Goal: Task Accomplishment & Management: Manage account settings

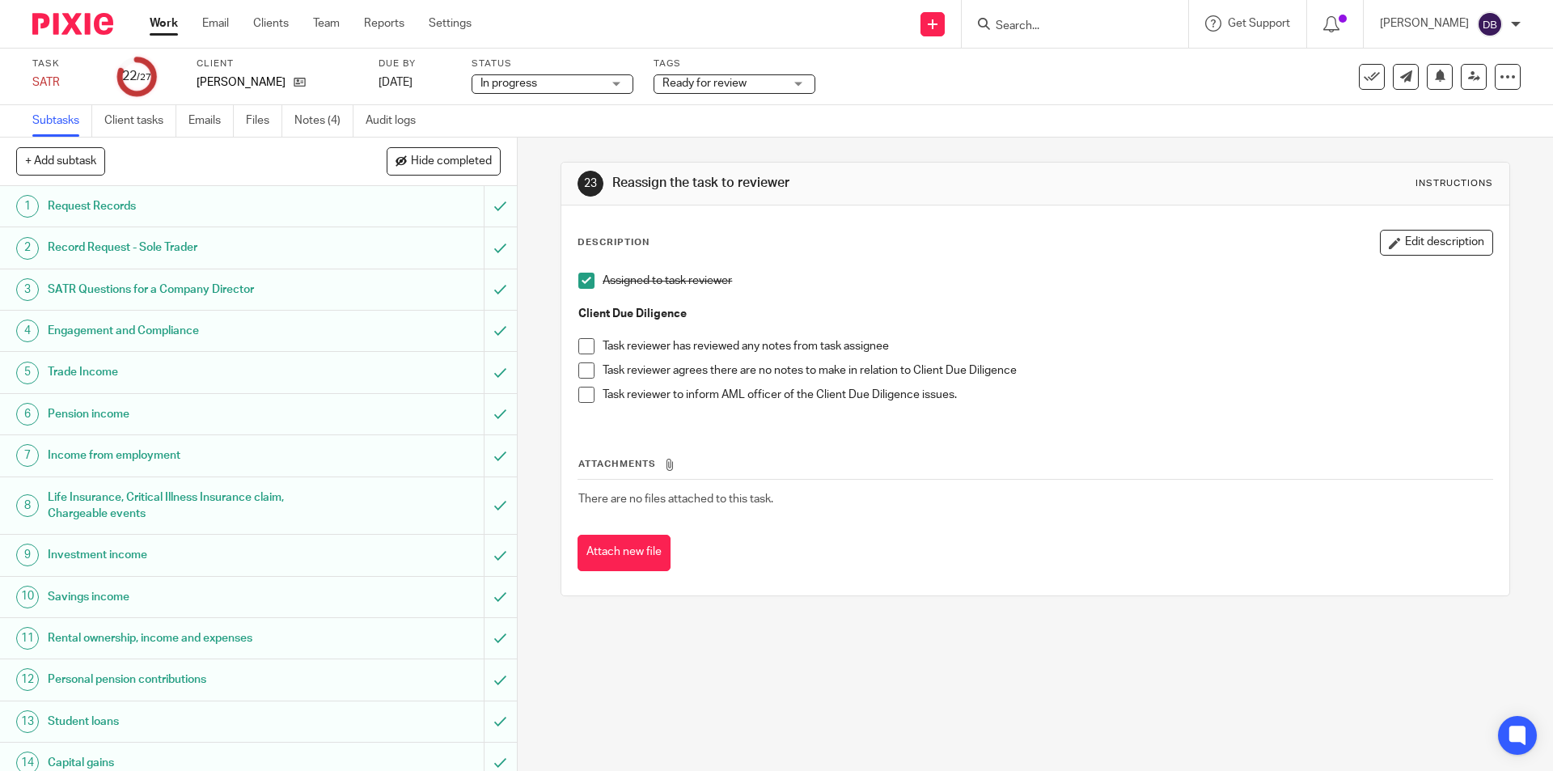
click at [582, 365] on span at bounding box center [586, 370] width 16 height 16
click at [728, 82] on span "Ready for review" at bounding box center [705, 83] width 84 height 11
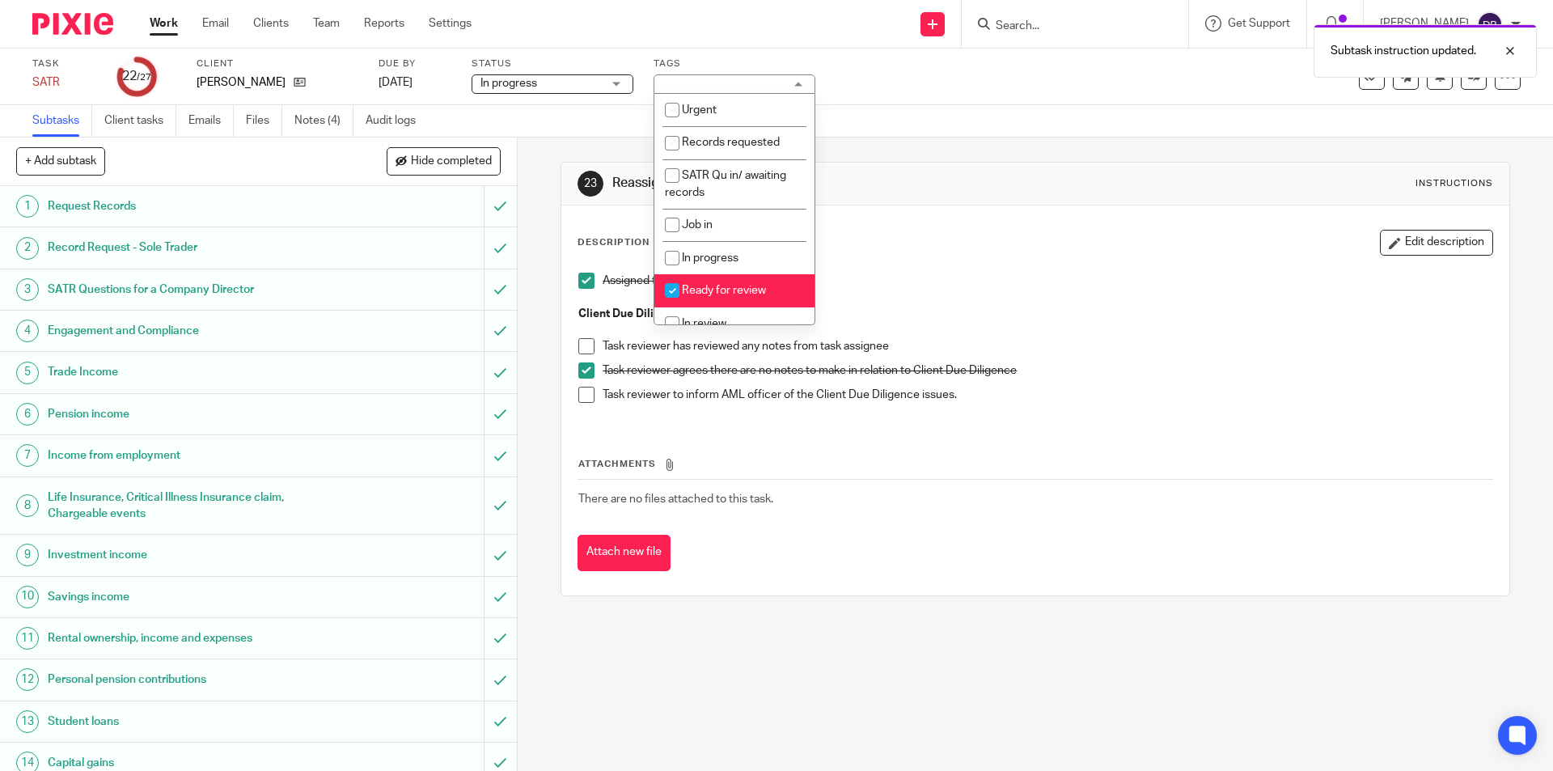
click at [688, 286] on span "Ready for review" at bounding box center [724, 290] width 84 height 11
checkbox input "false"
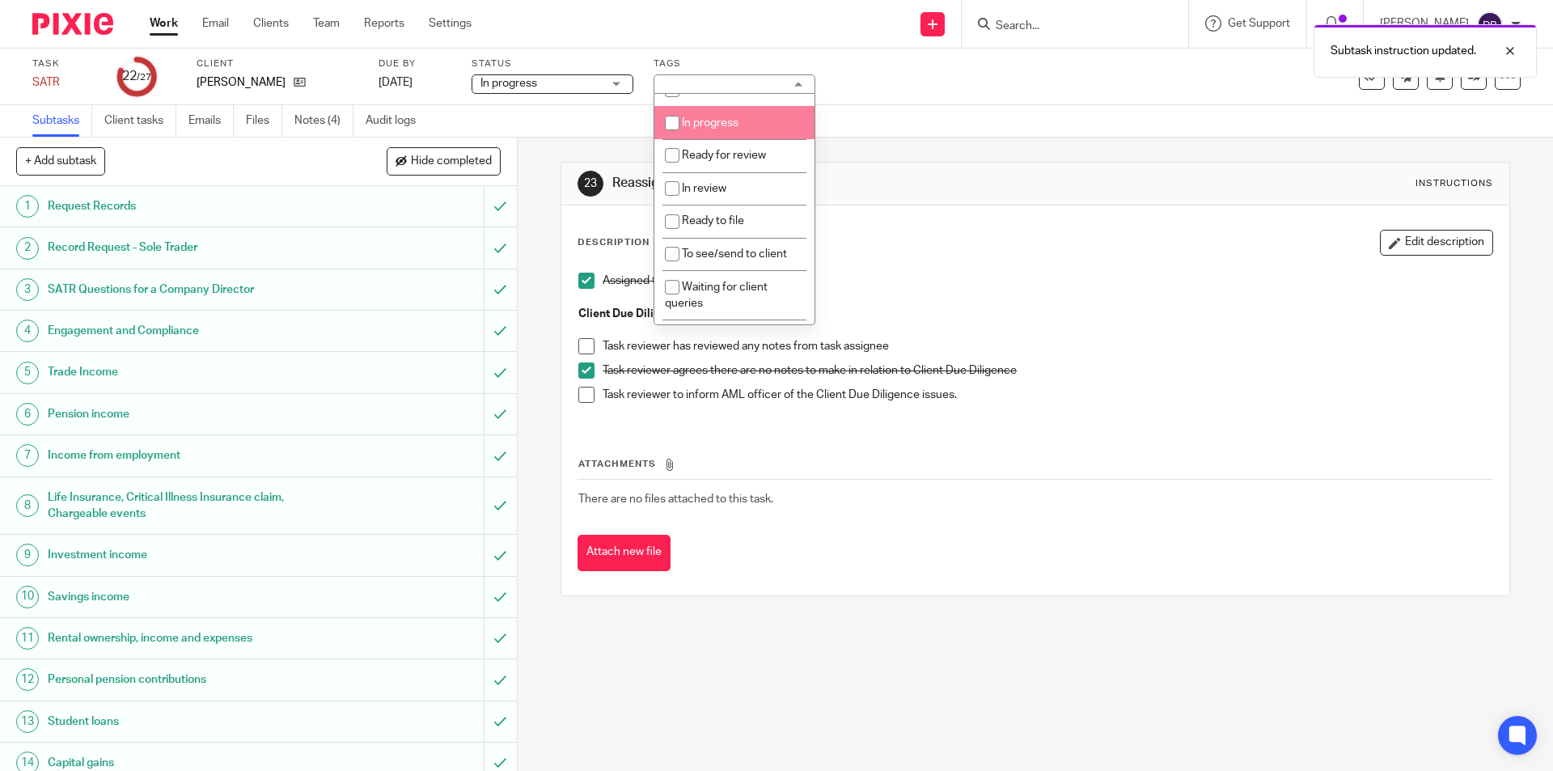
scroll to position [162, 0]
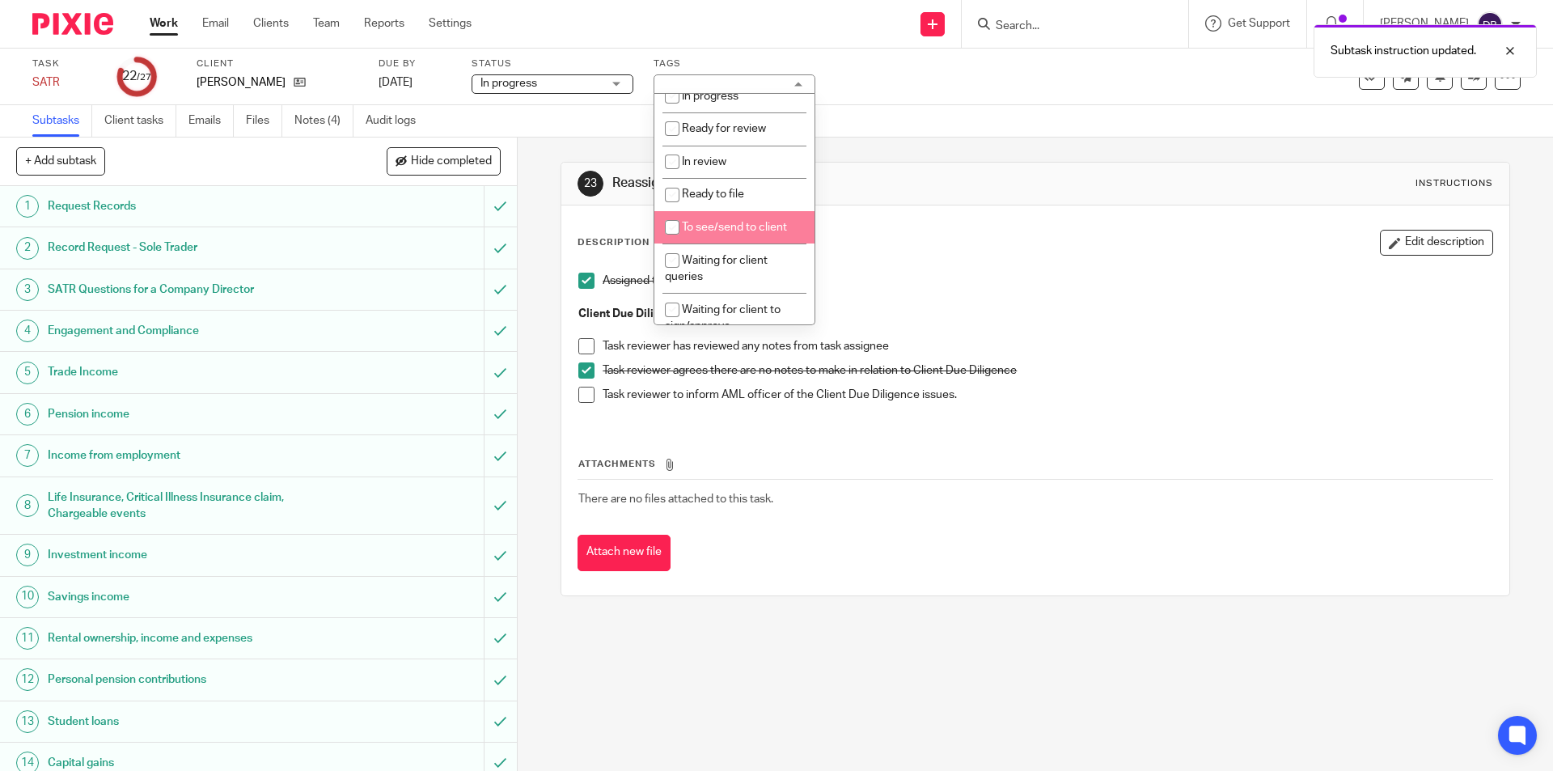
click at [717, 225] on span "To see/send to client" at bounding box center [734, 227] width 105 height 11
checkbox input "true"
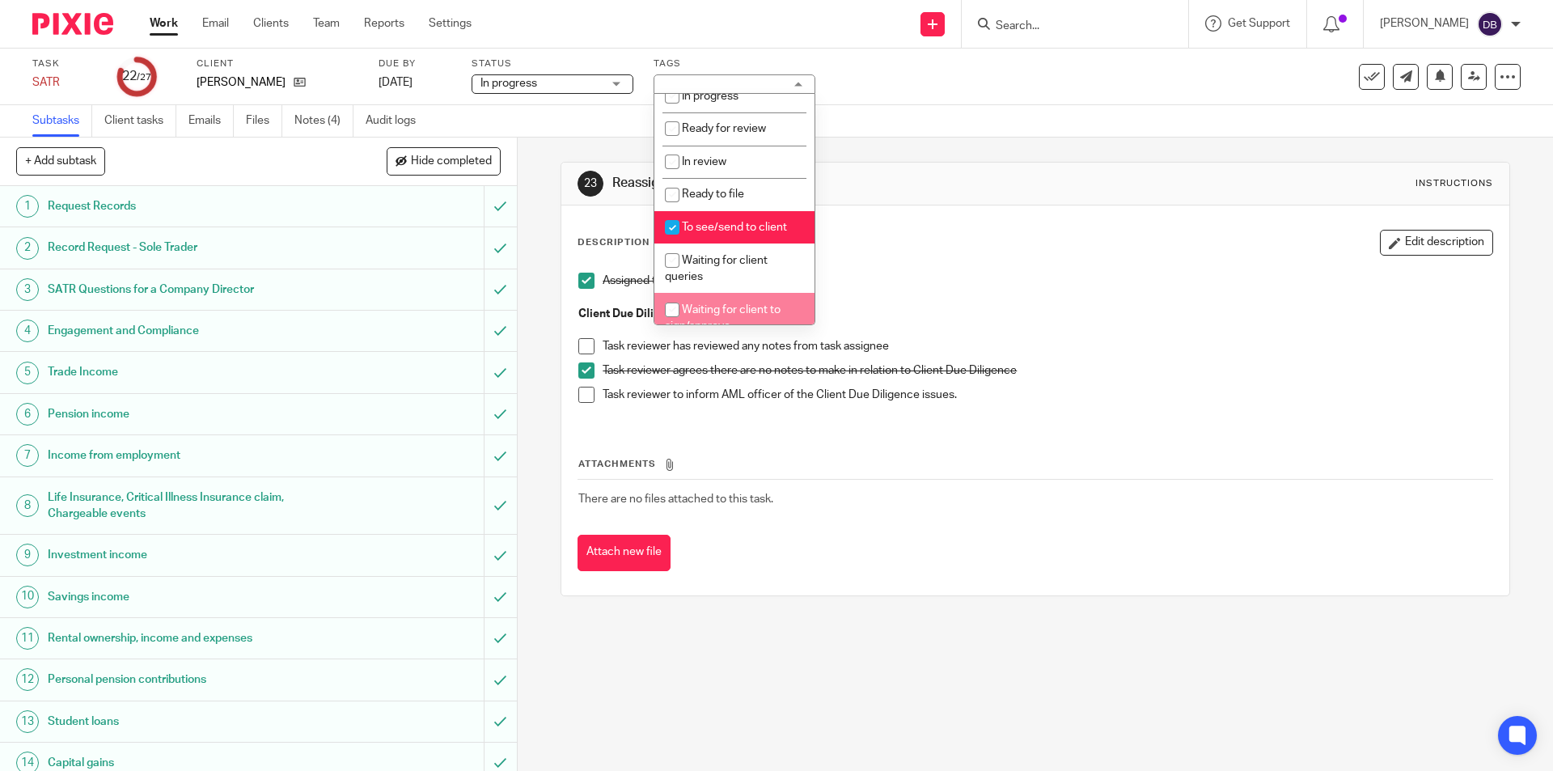
click at [531, 425] on div "23 Reassign the task to reviewer Instructions Description Edit description Assi…" at bounding box center [1035, 454] width 1035 height 633
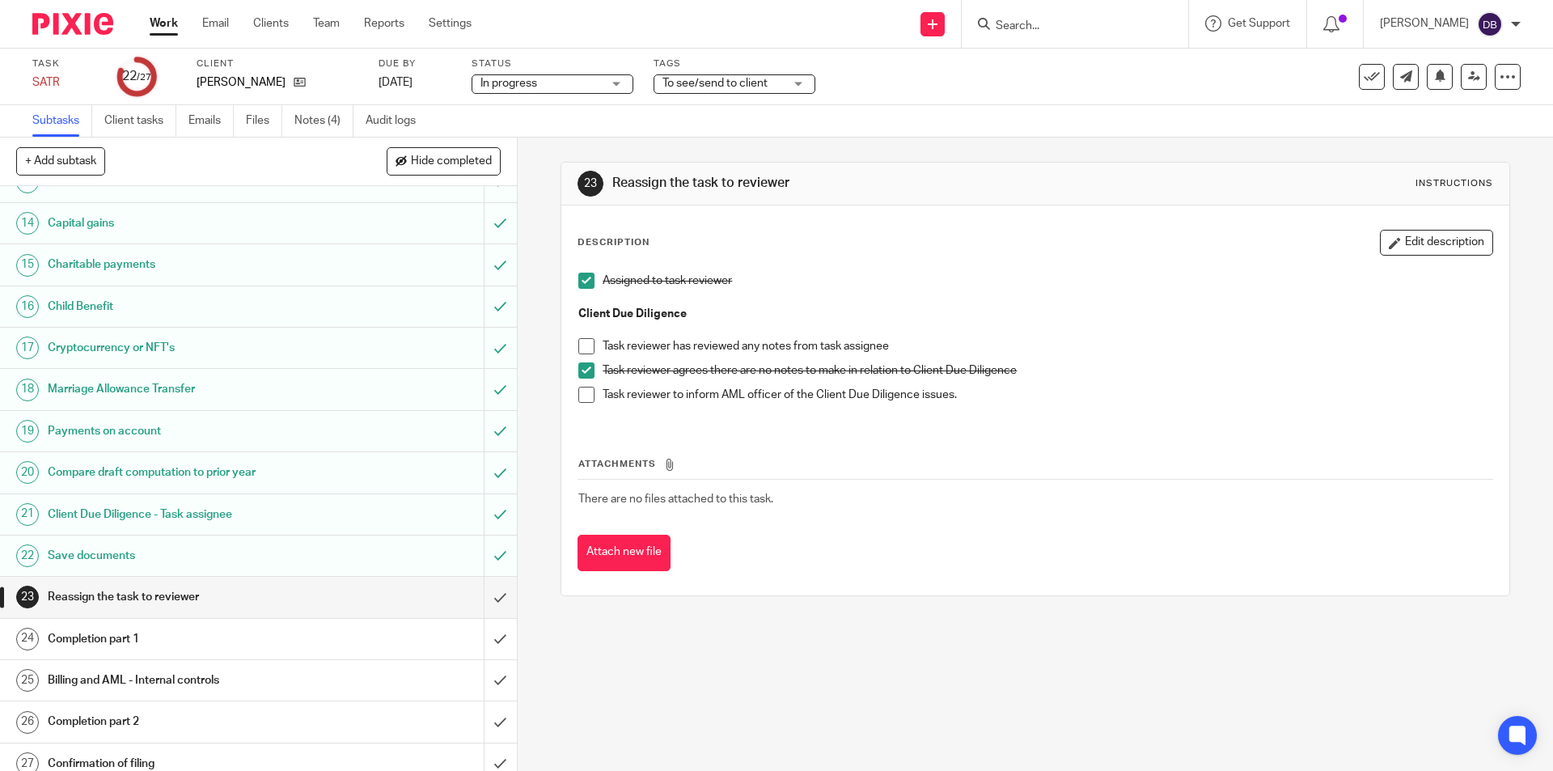
scroll to position [553, 0]
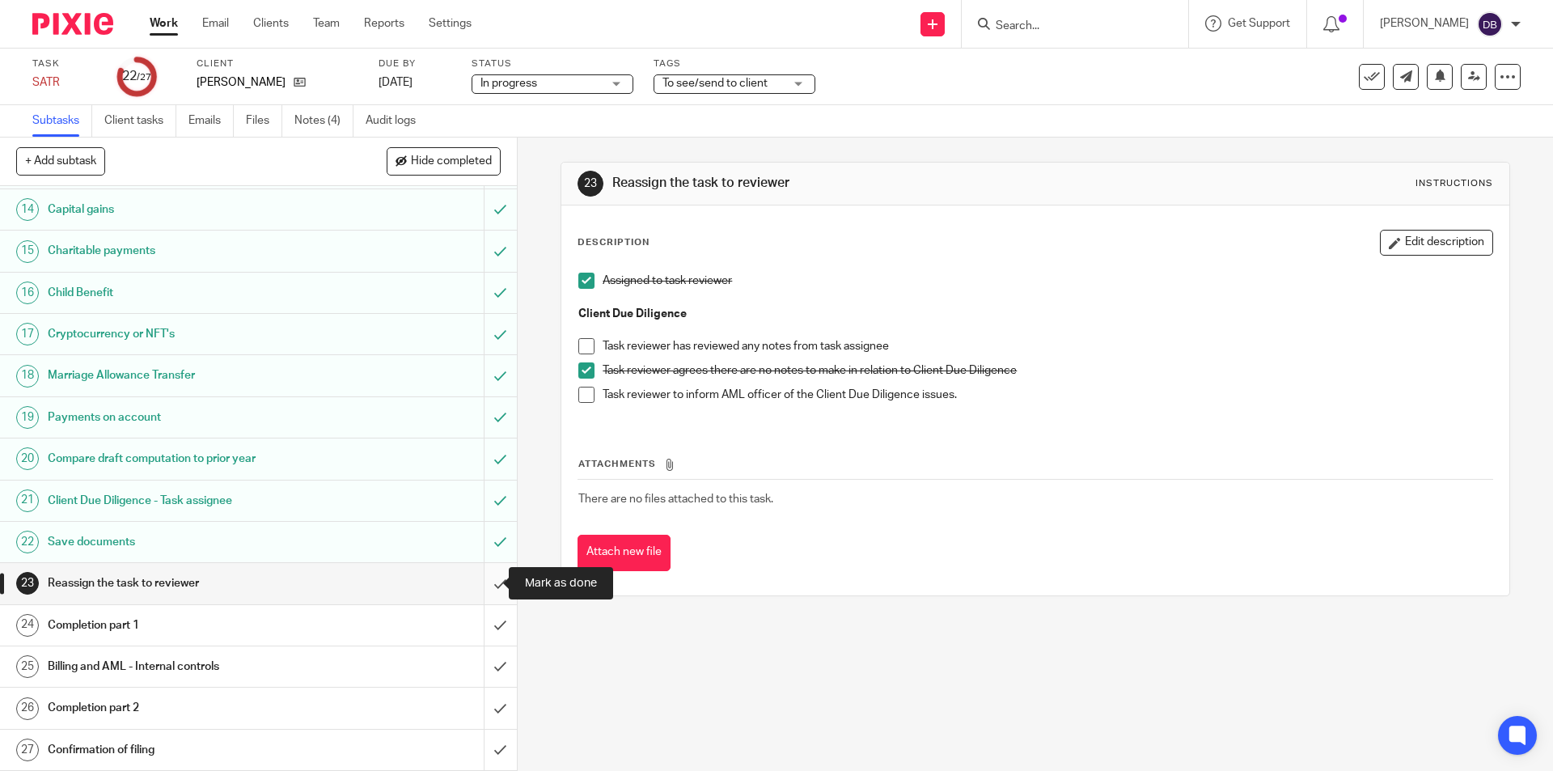
click at [487, 576] on input "submit" at bounding box center [258, 583] width 517 height 40
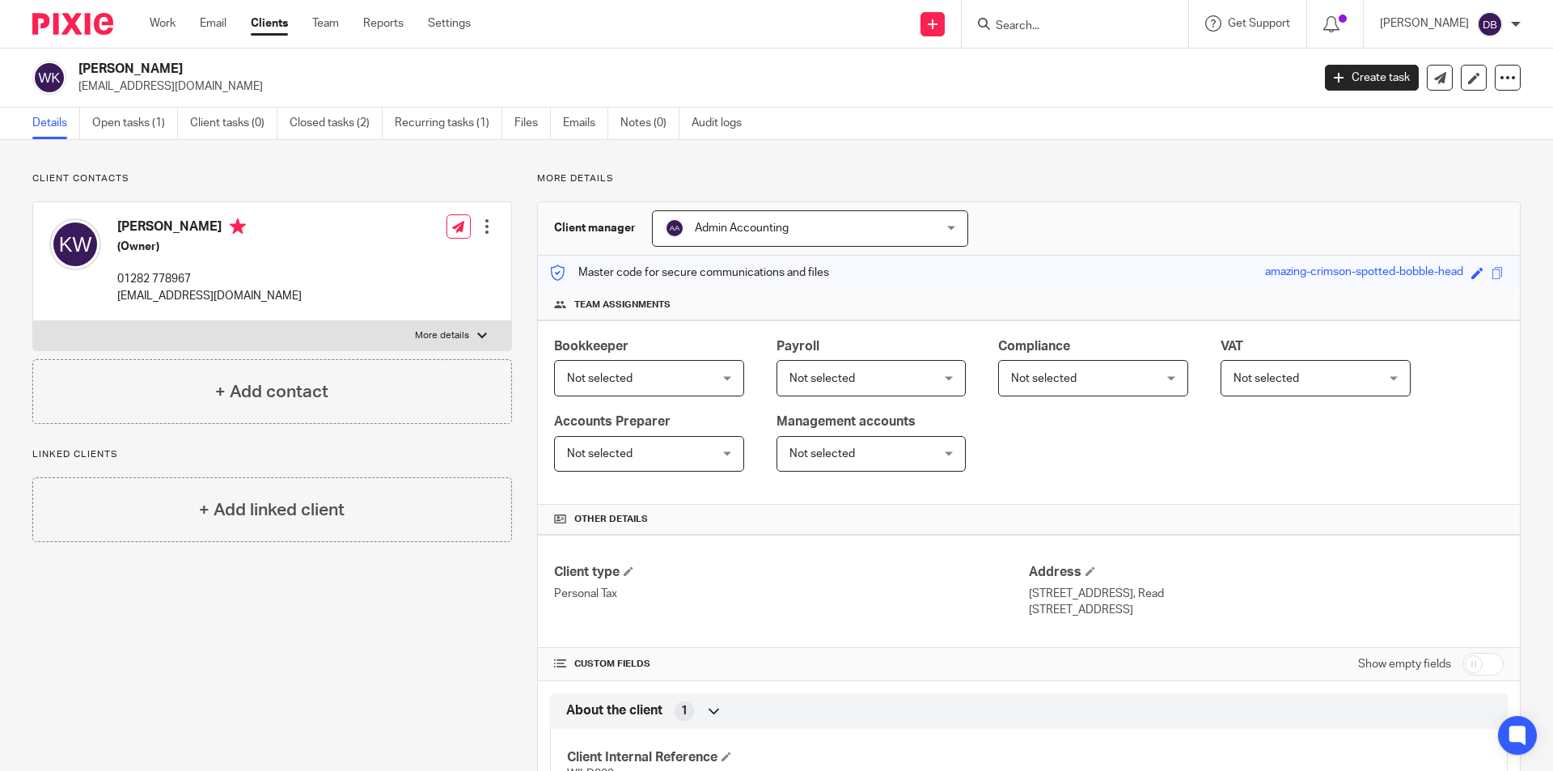
click at [456, 336] on p "More details" at bounding box center [442, 335] width 54 height 13
click at [33, 321] on input "More details" at bounding box center [32, 320] width 1 height 1
checkbox input "true"
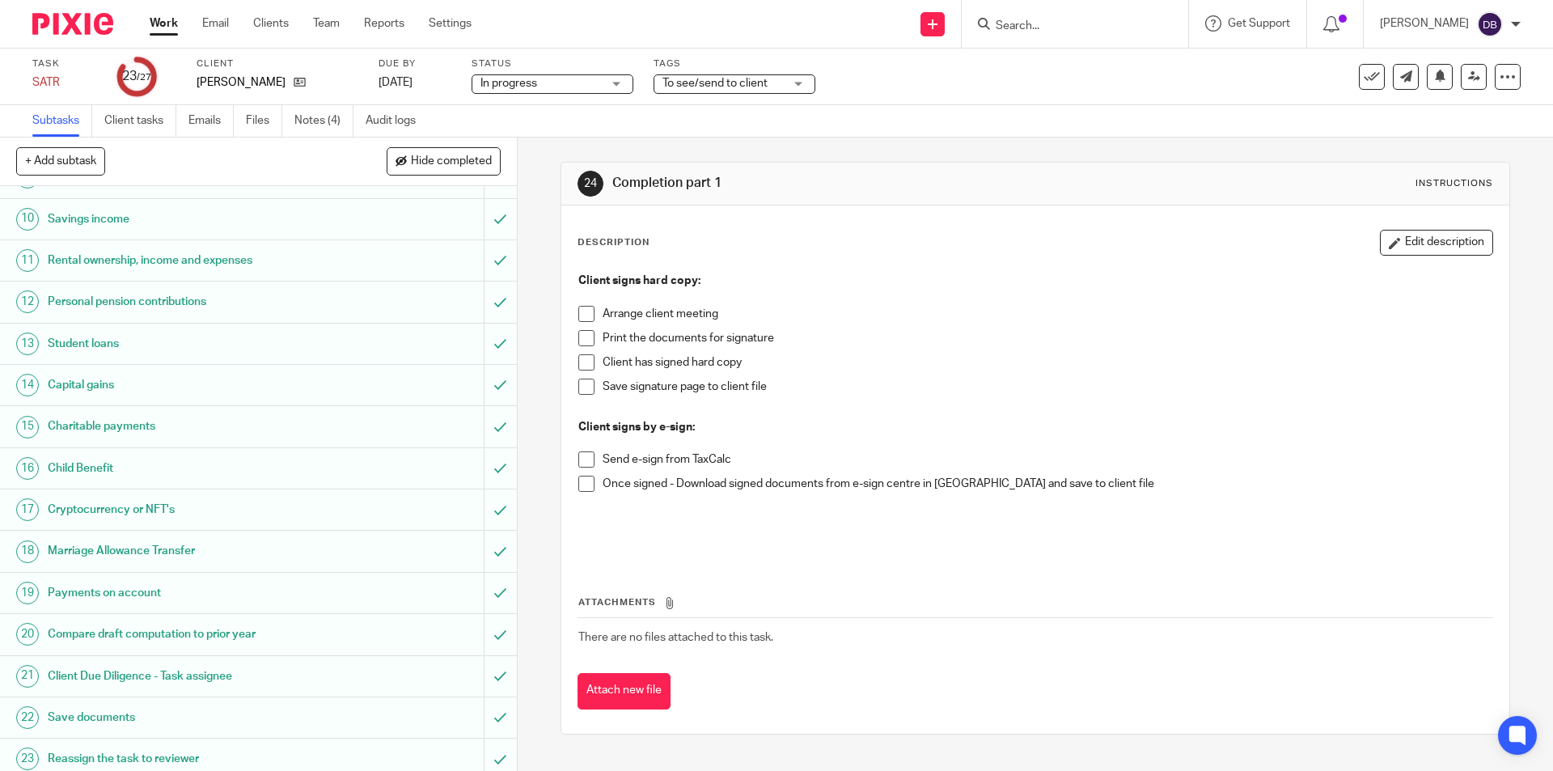
scroll to position [553, 0]
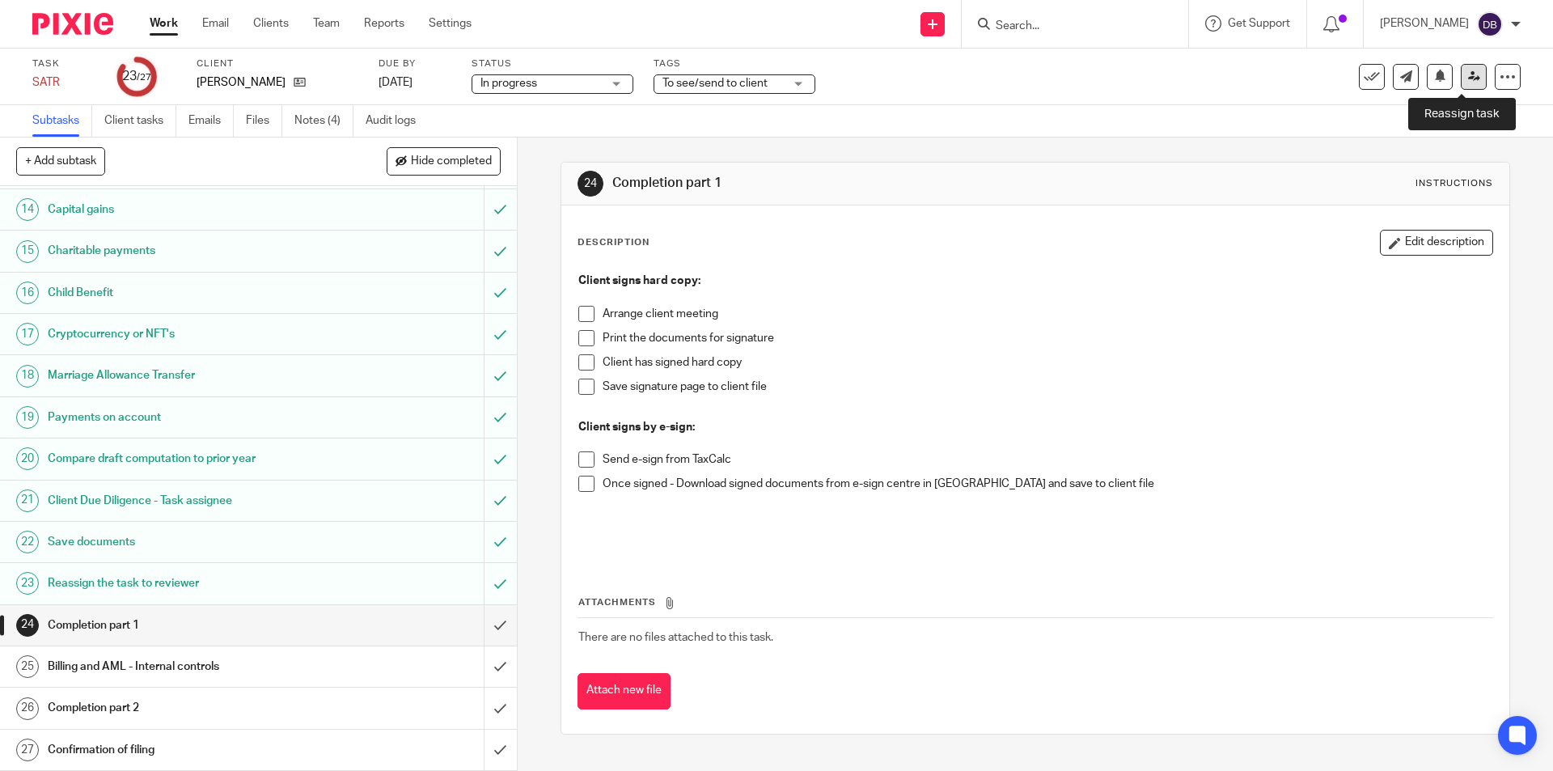
click at [1468, 75] on icon at bounding box center [1474, 76] width 12 height 12
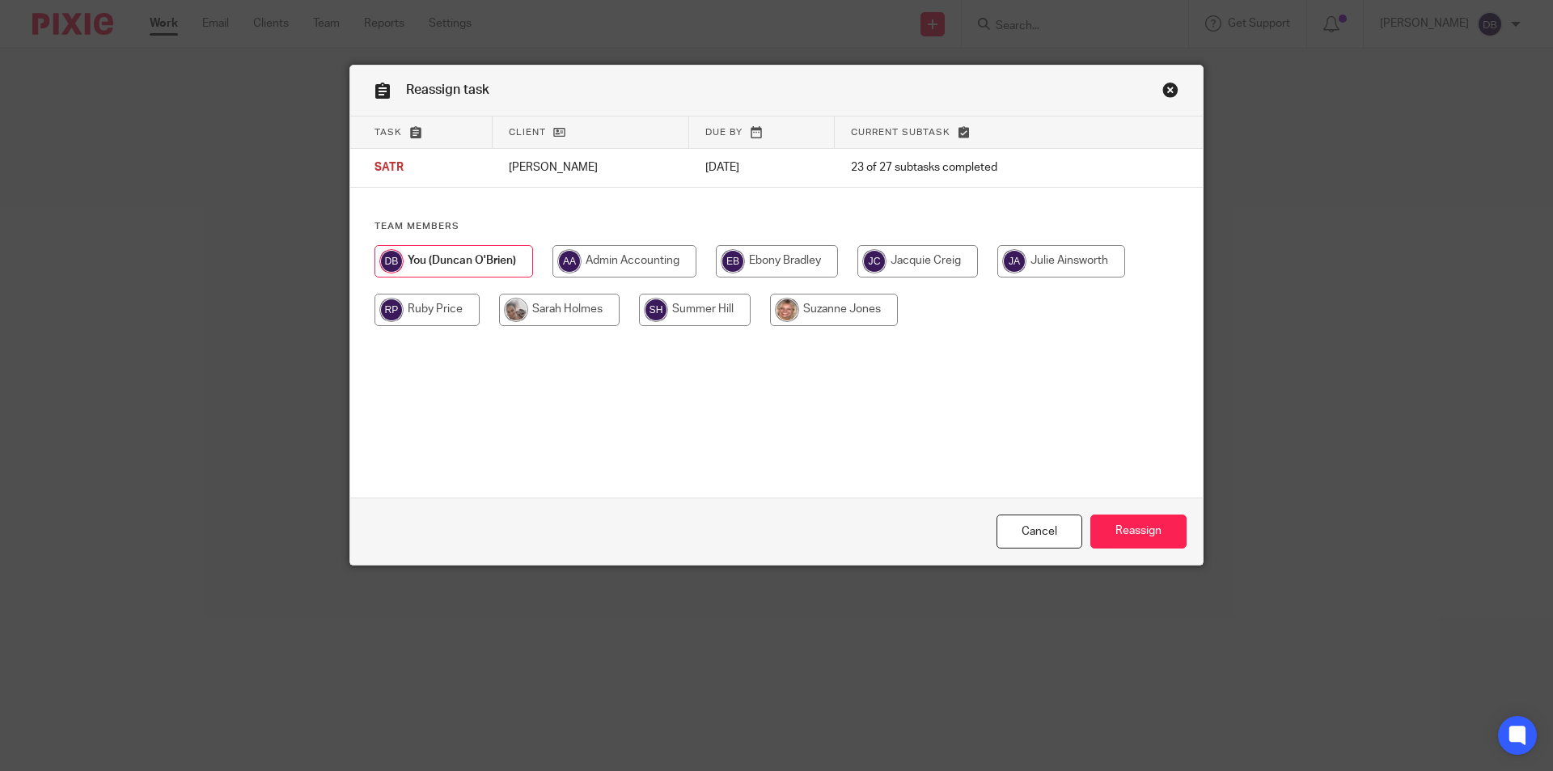
click at [785, 254] on input "radio" at bounding box center [777, 261] width 122 height 32
radio input "true"
click at [1147, 527] on input "Reassign" at bounding box center [1138, 531] width 96 height 35
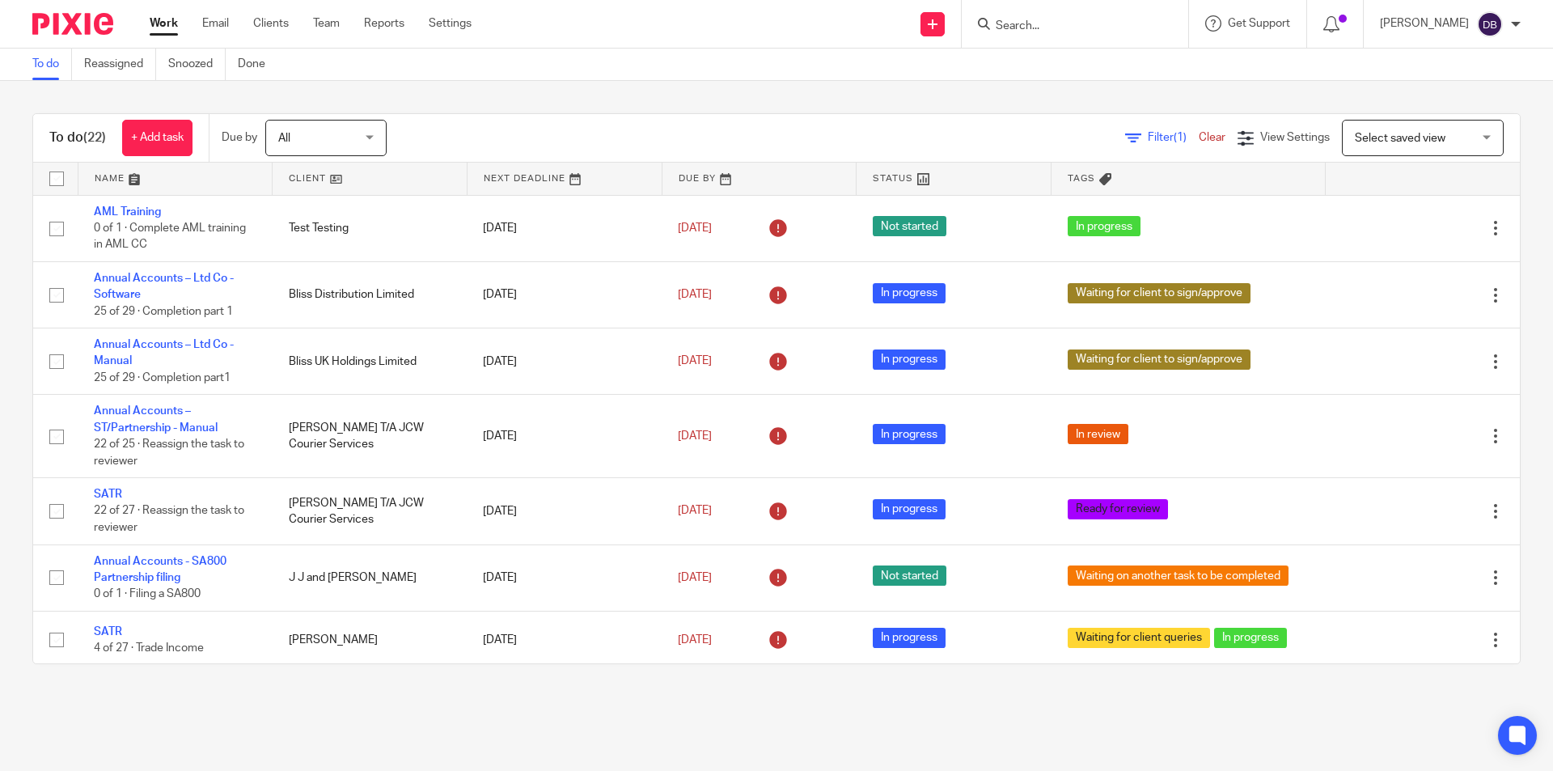
scroll to position [265, 0]
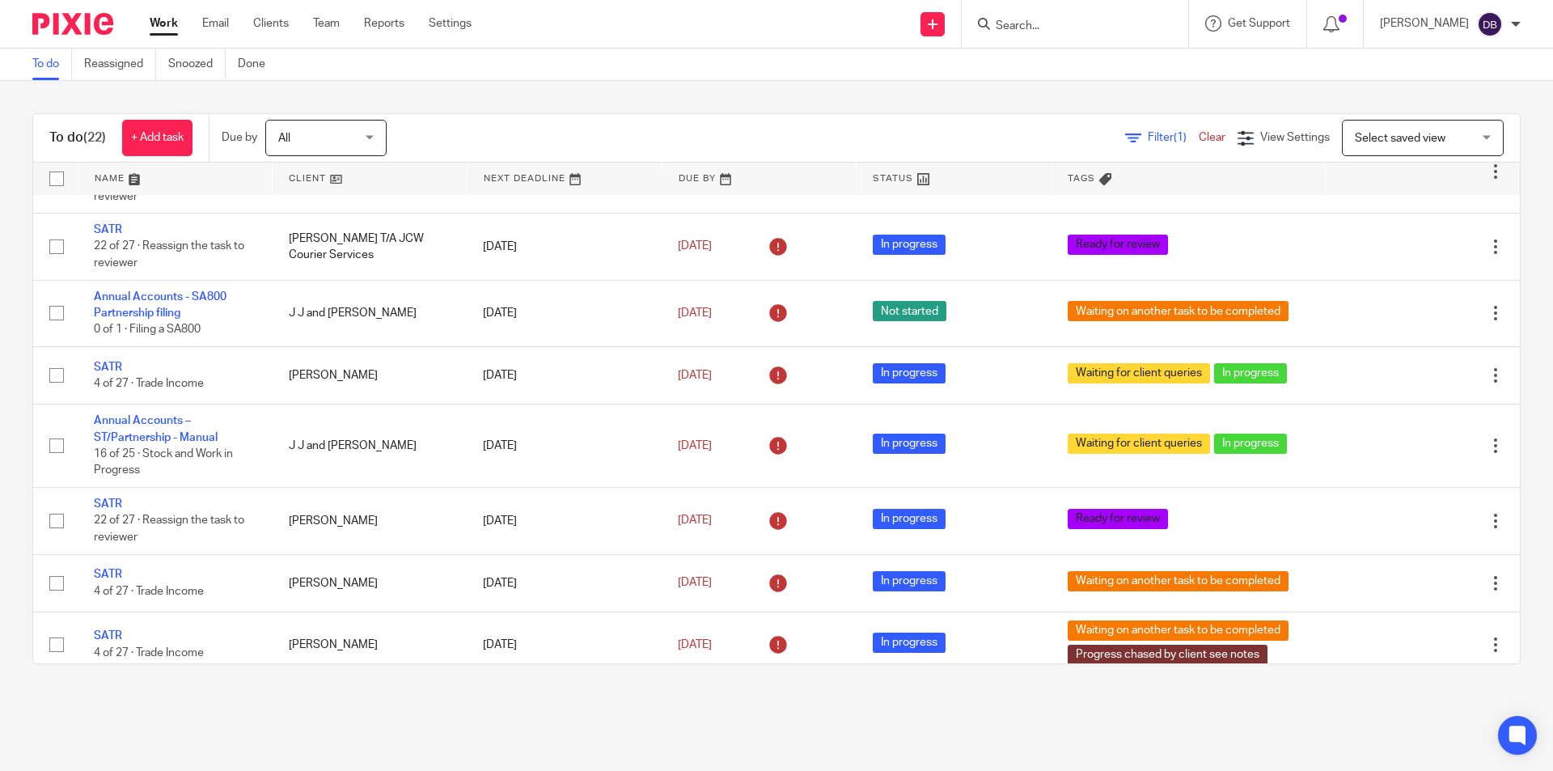
click at [166, 19] on link "Work" at bounding box center [164, 23] width 28 height 16
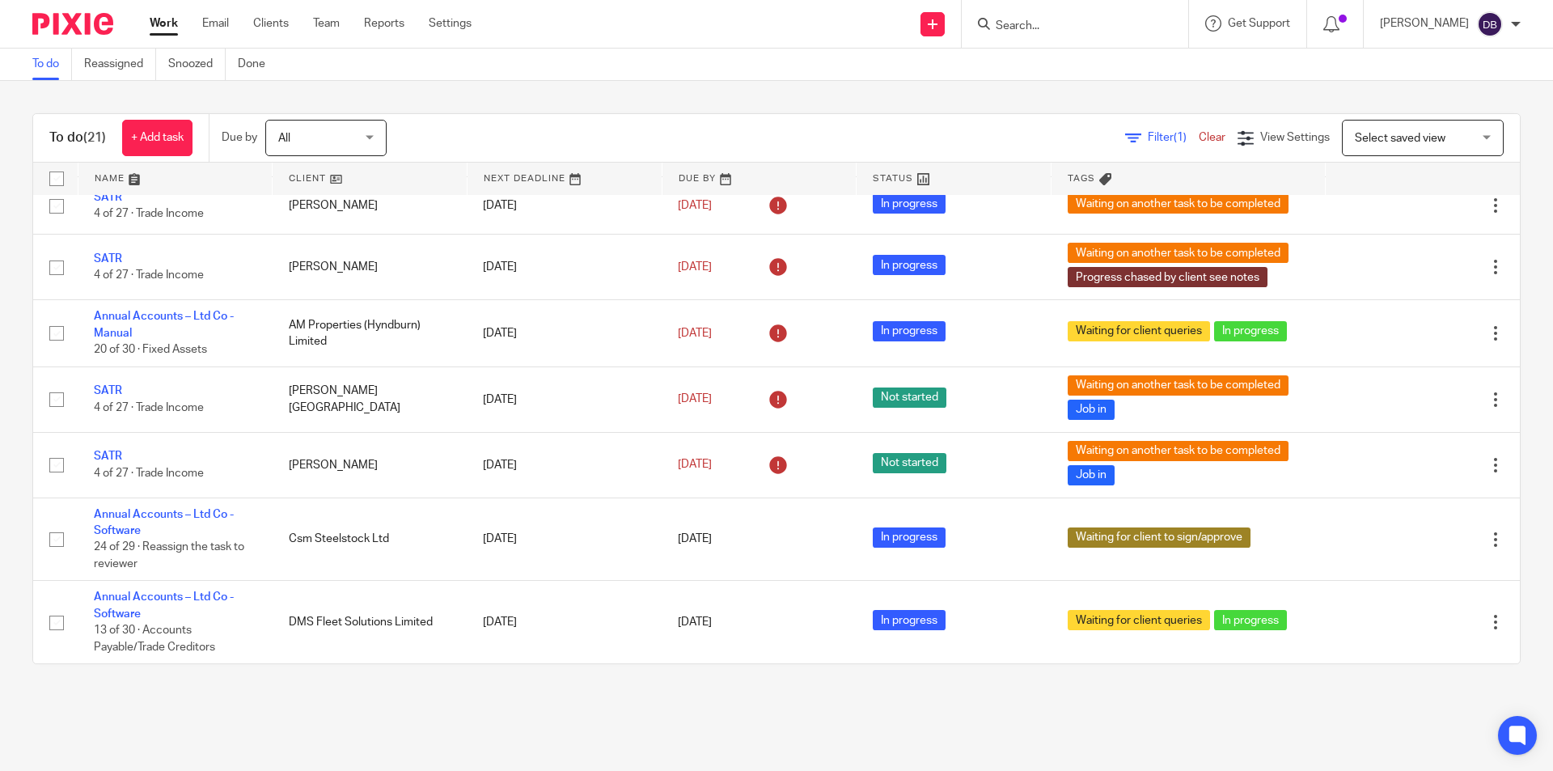
scroll to position [683, 0]
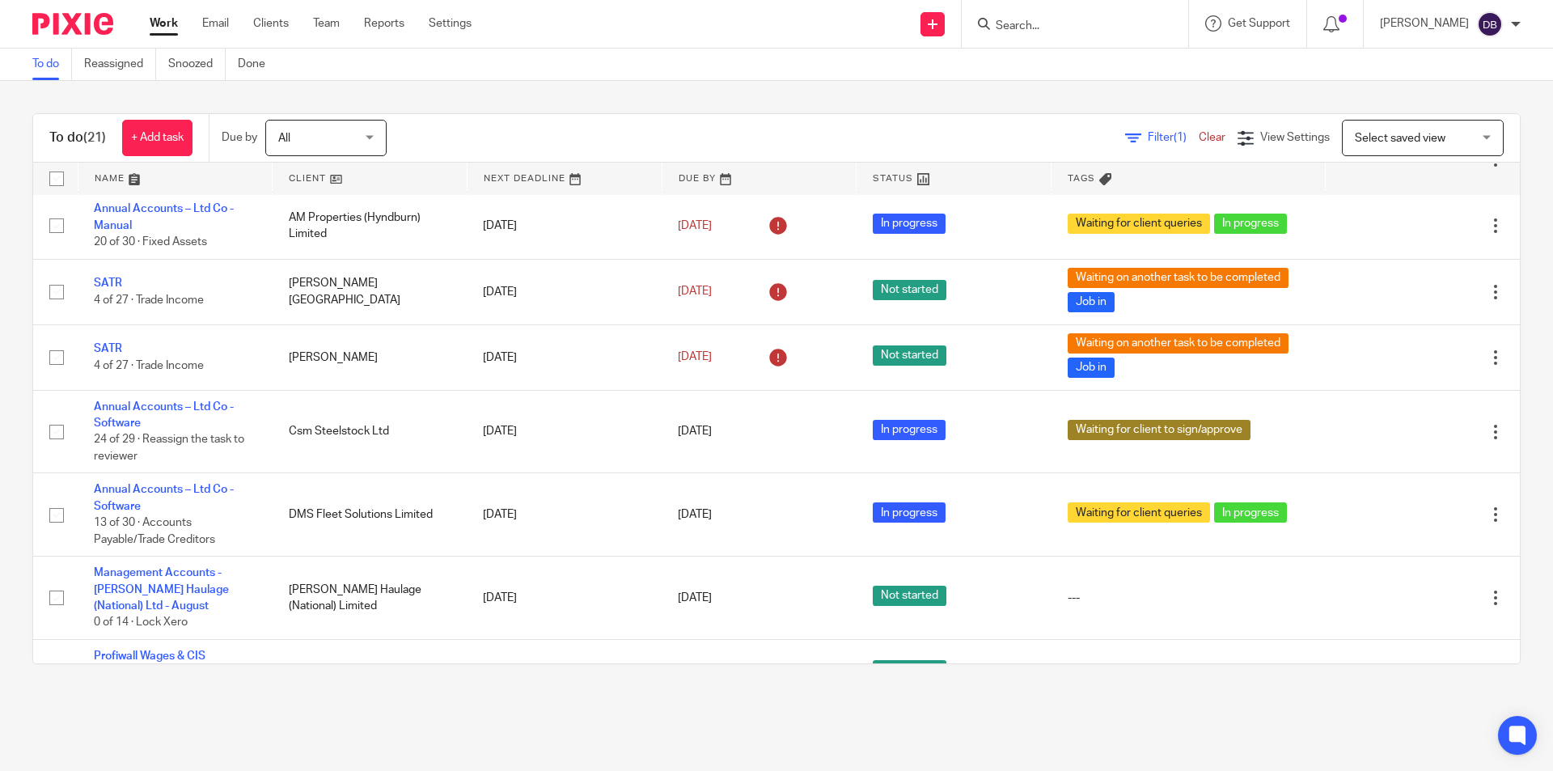
click at [163, 23] on link "Work" at bounding box center [164, 23] width 28 height 16
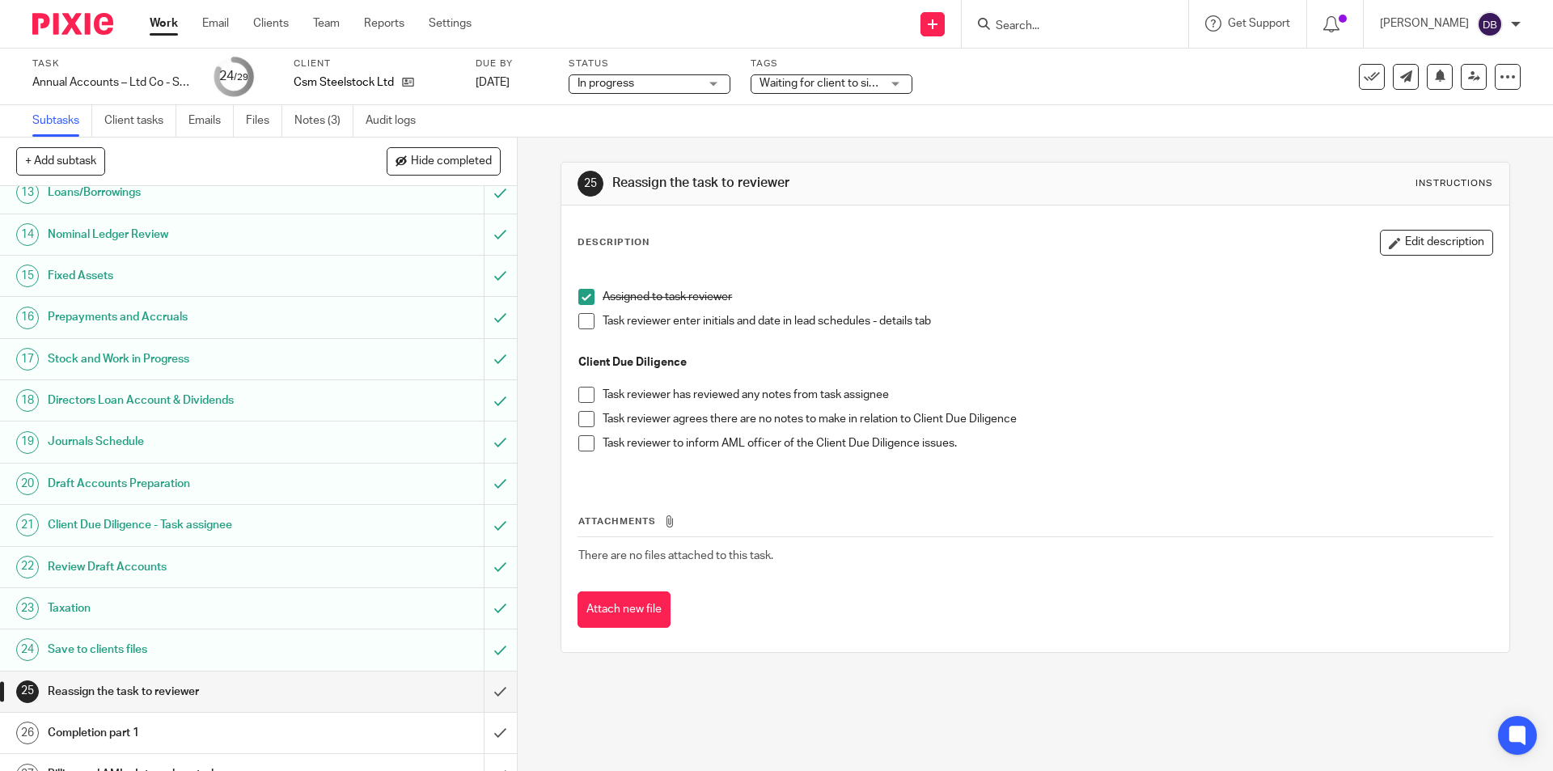
scroll to position [620, 0]
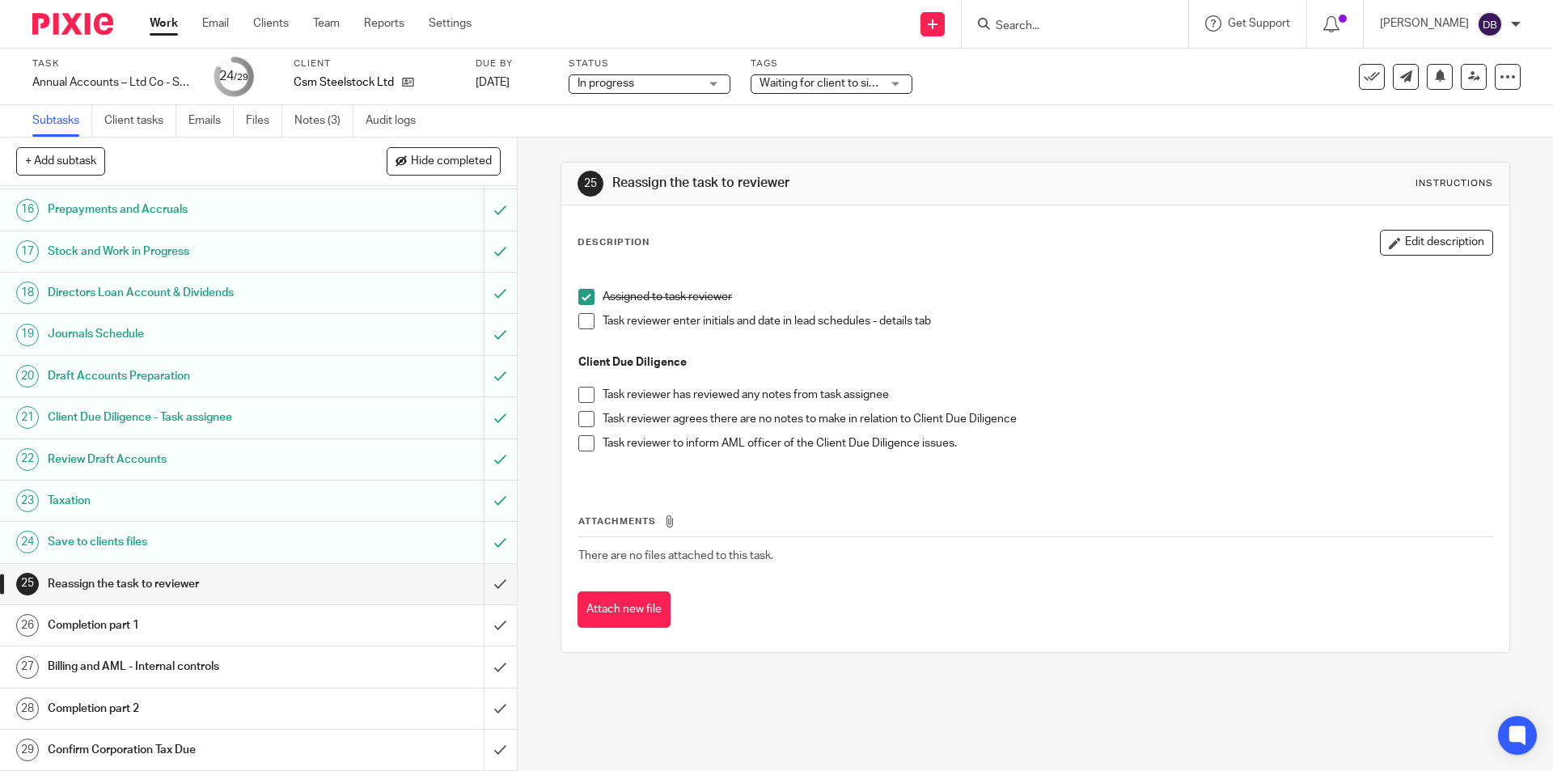
click at [297, 618] on h1 "Completion part 1" at bounding box center [188, 625] width 280 height 24
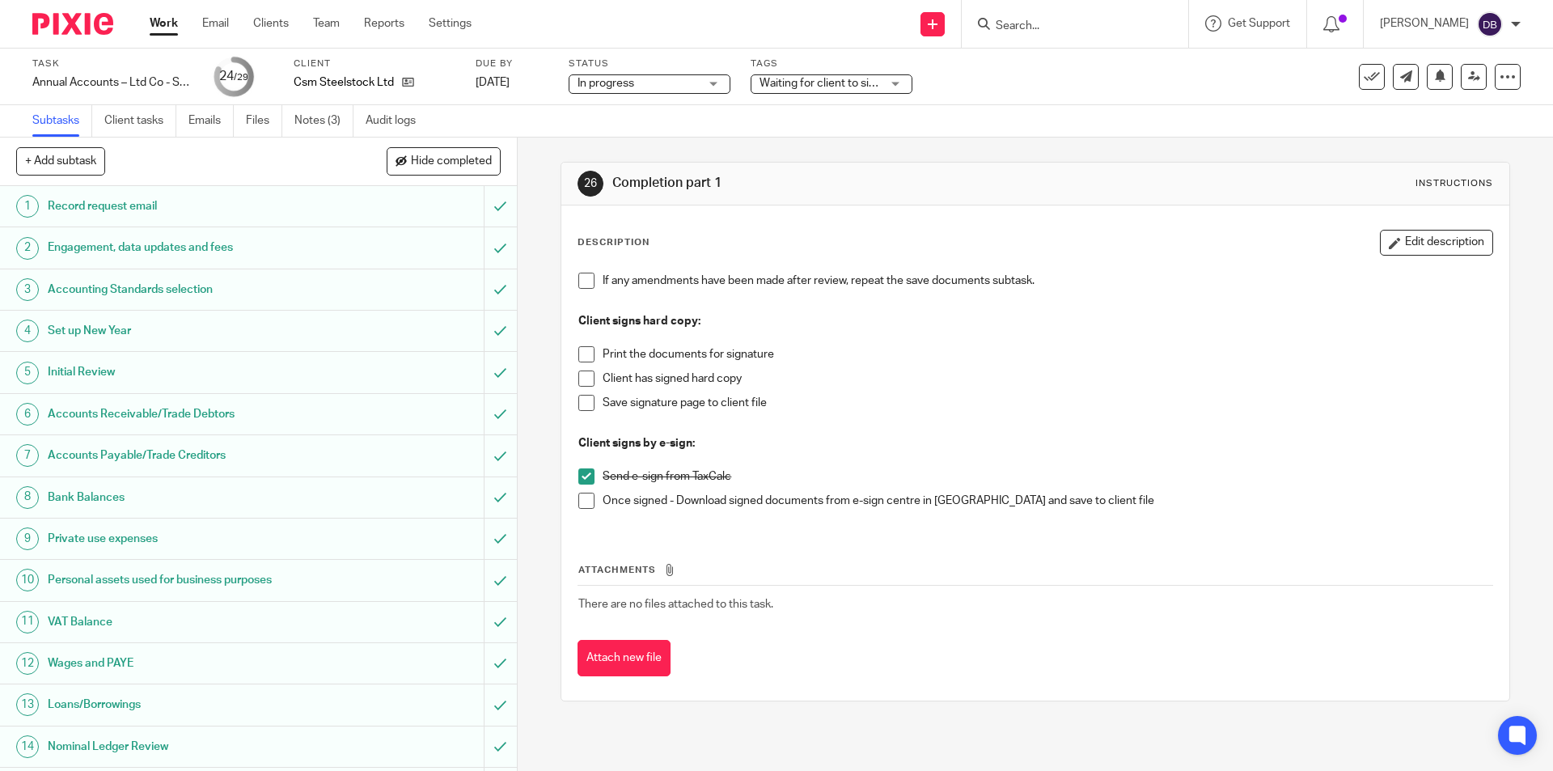
click at [584, 504] on span at bounding box center [586, 501] width 16 height 16
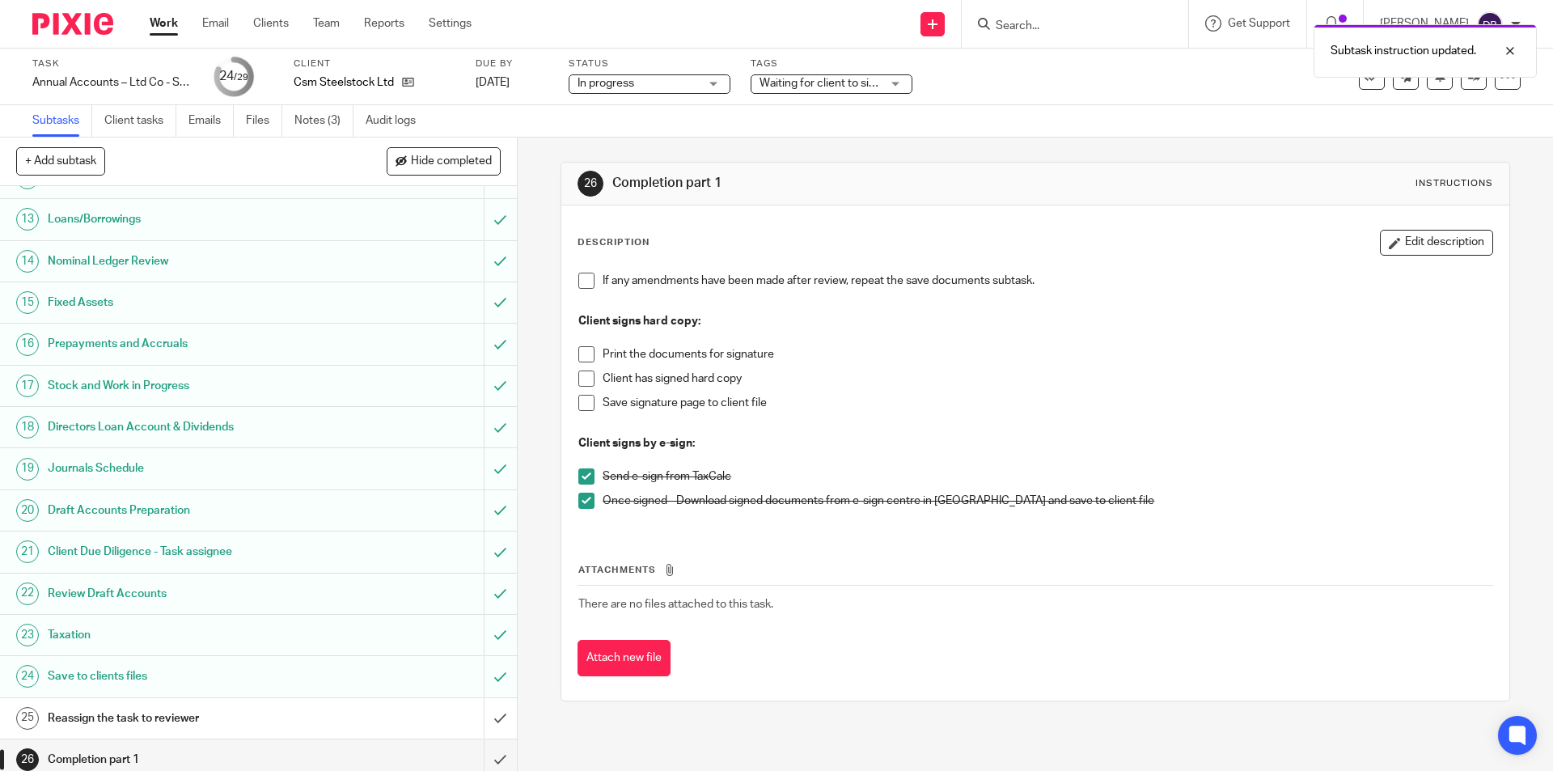
scroll to position [620, 0]
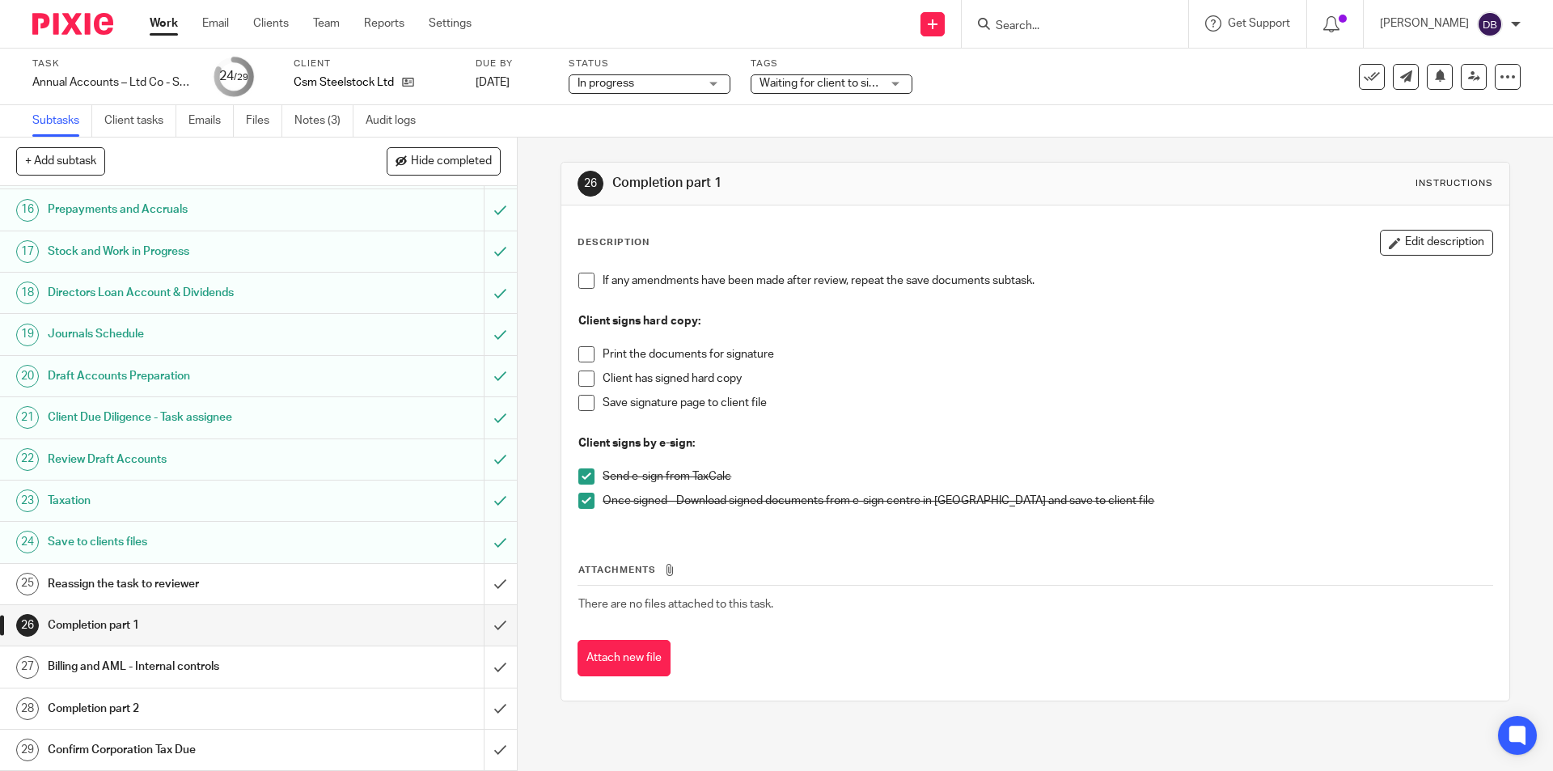
click at [582, 281] on span at bounding box center [586, 281] width 16 height 16
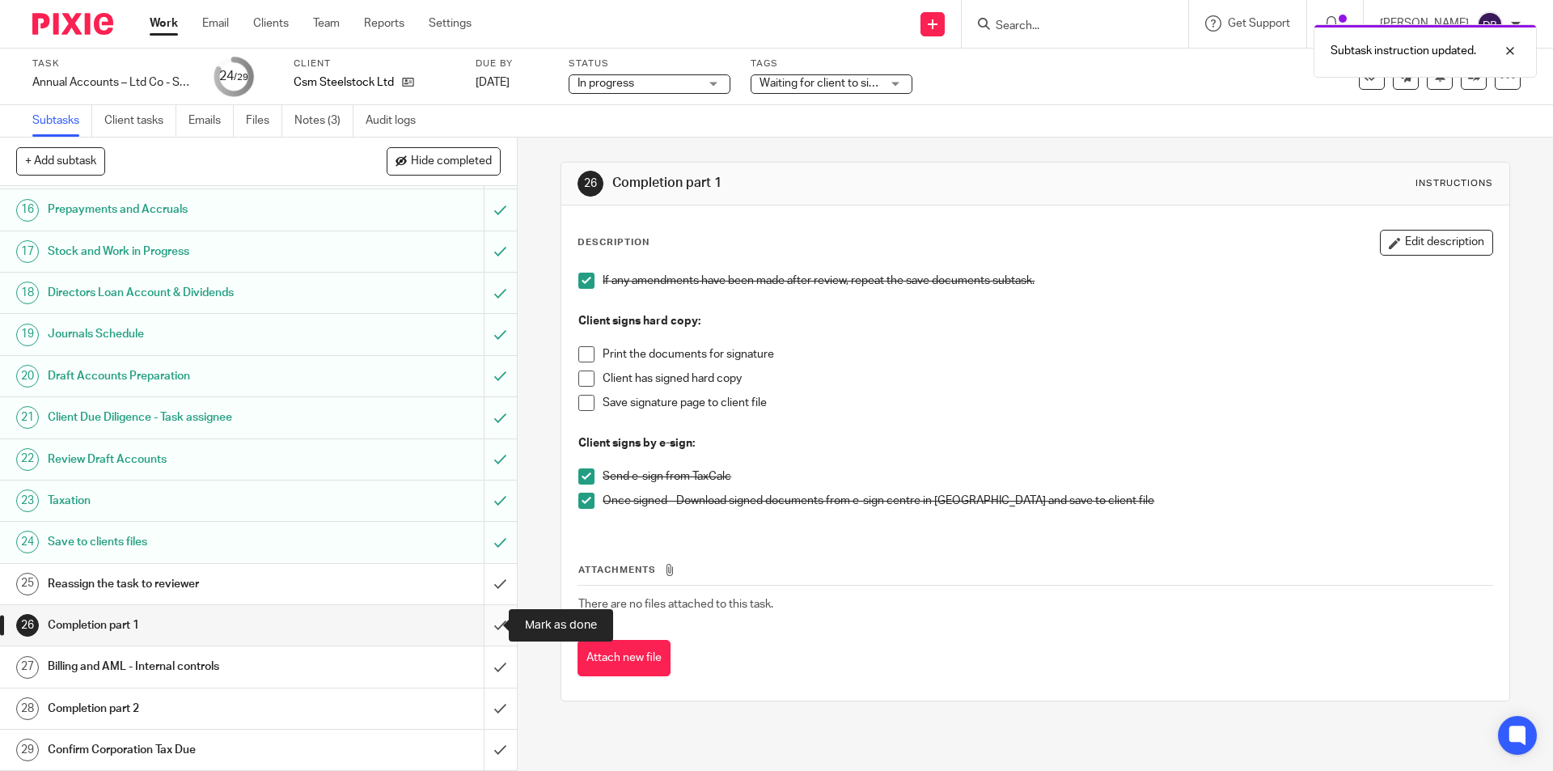
click at [485, 621] on input "submit" at bounding box center [258, 625] width 517 height 40
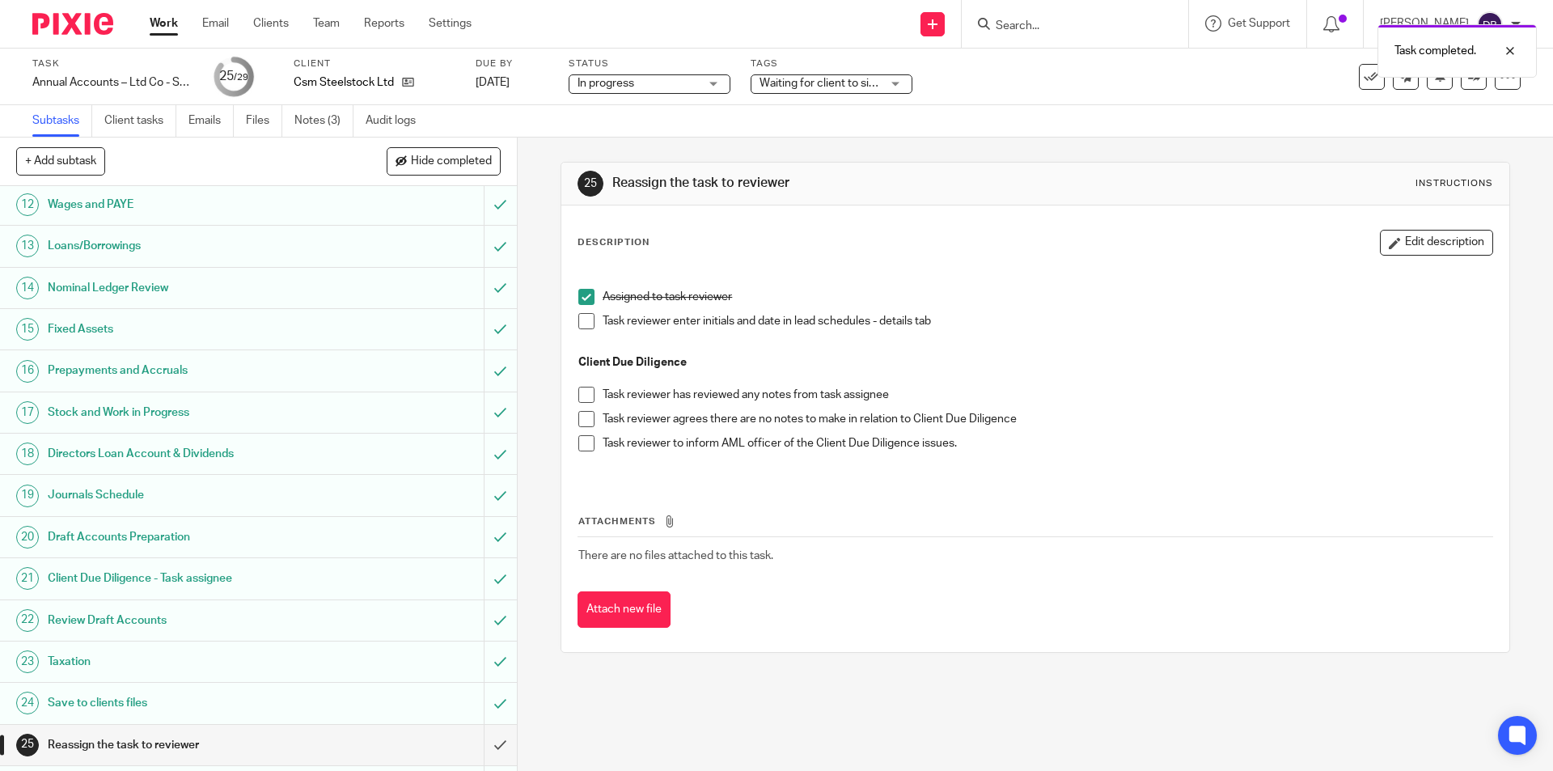
scroll to position [566, 0]
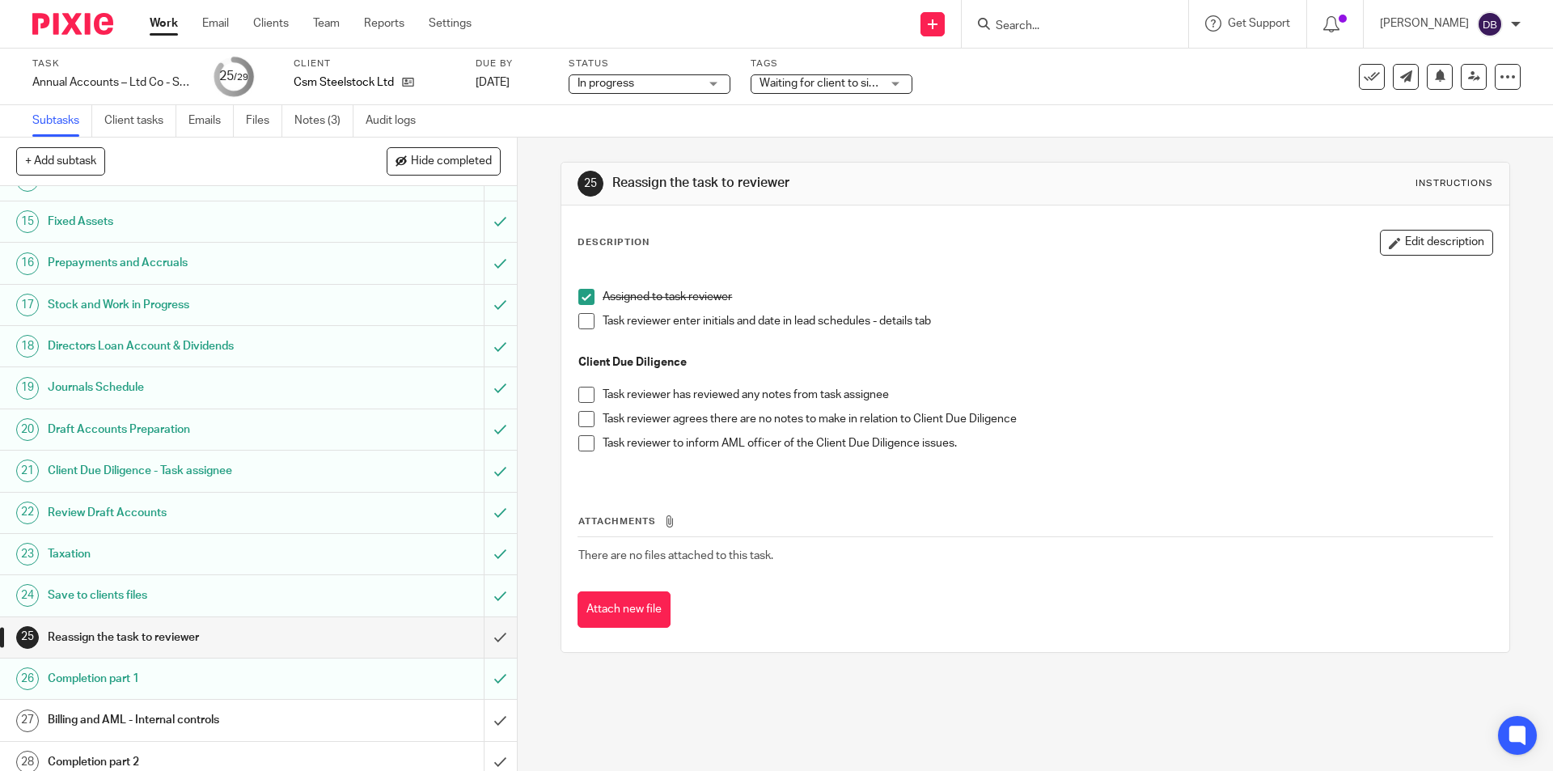
click at [351, 718] on div "Billing and AML - Internal controls" at bounding box center [258, 720] width 420 height 24
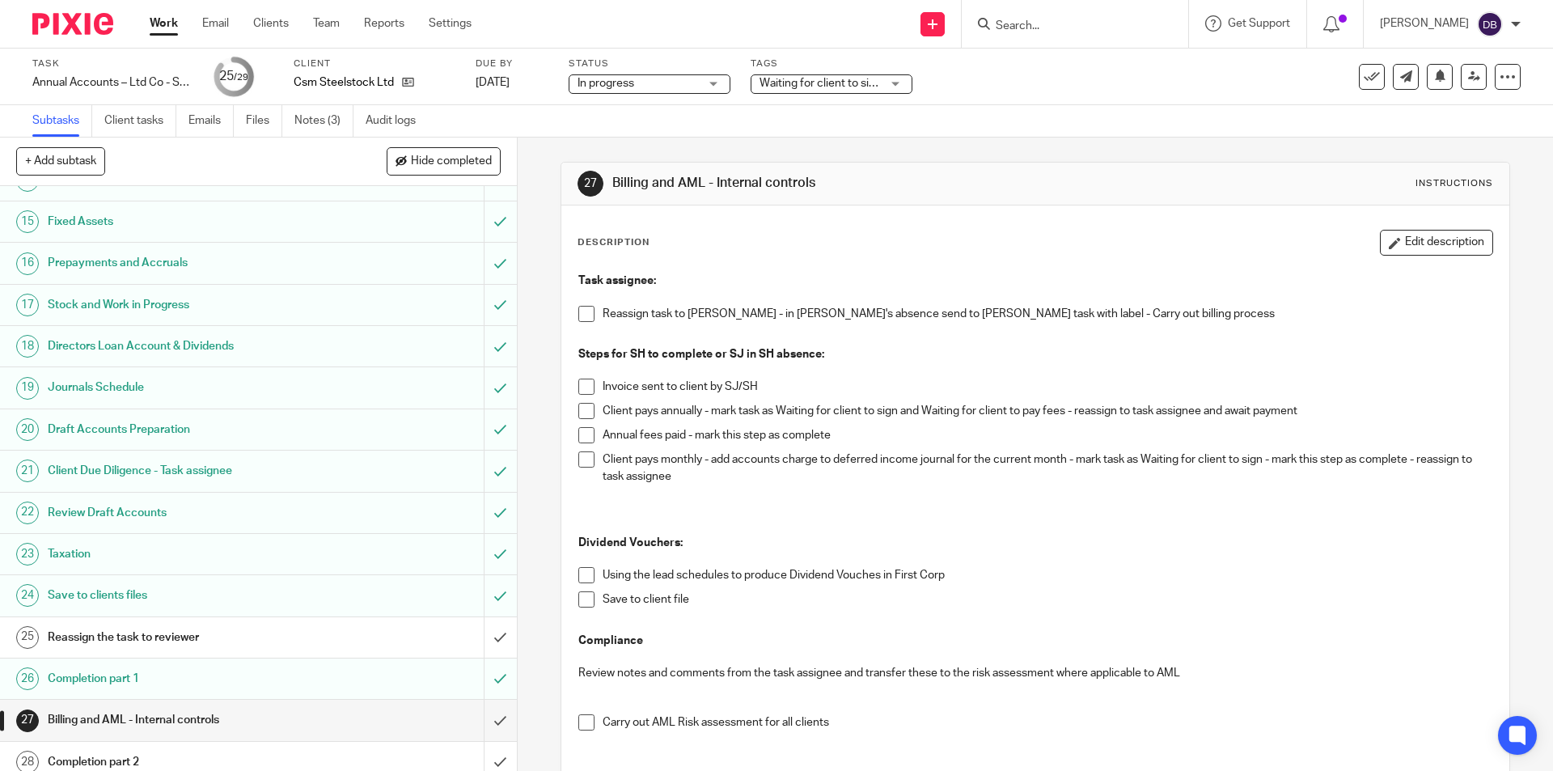
scroll to position [620, 0]
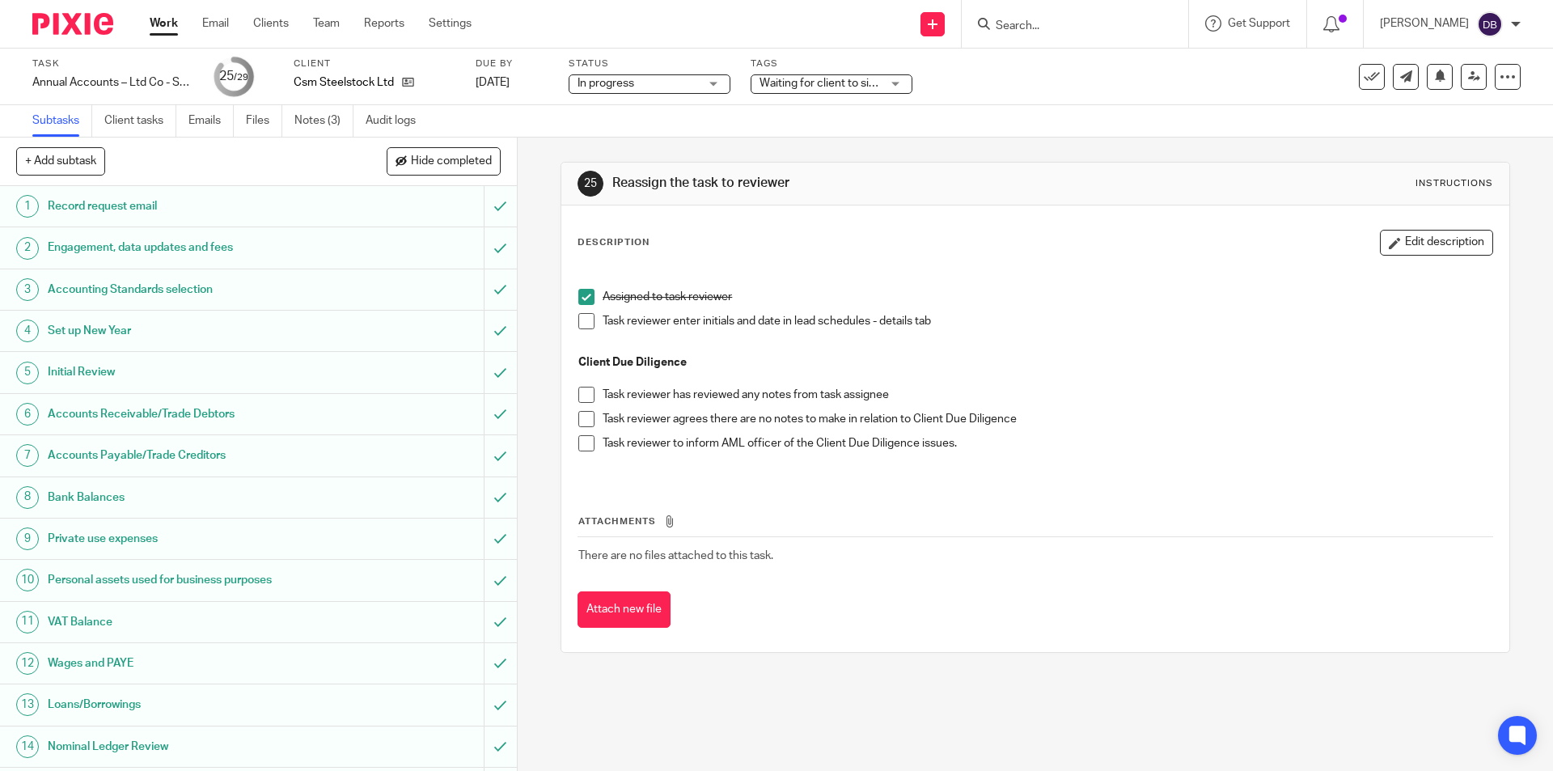
click at [810, 82] on span "Waiting for client to sign/approve" at bounding box center [843, 83] width 167 height 11
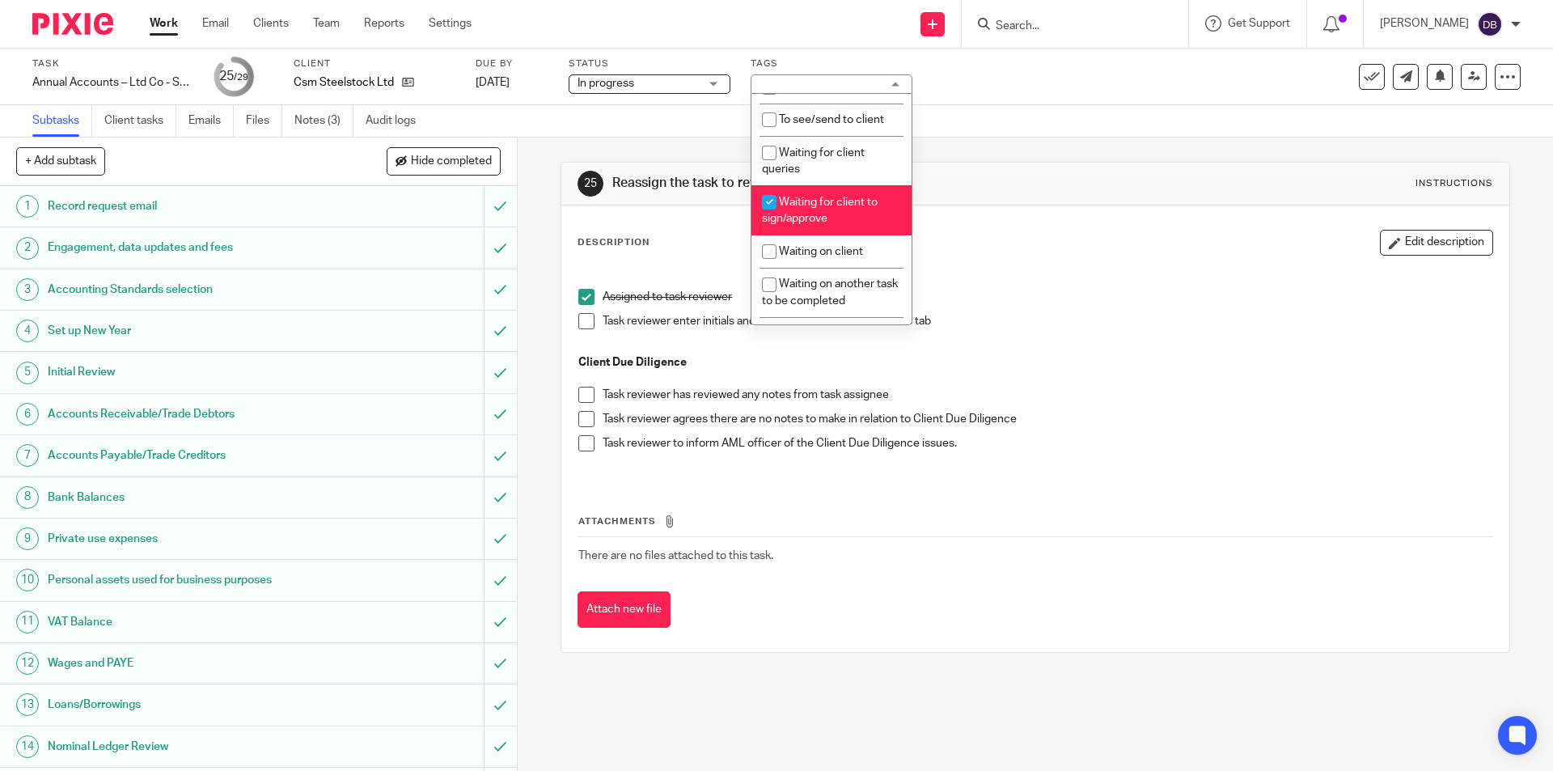
scroll to position [297, 0]
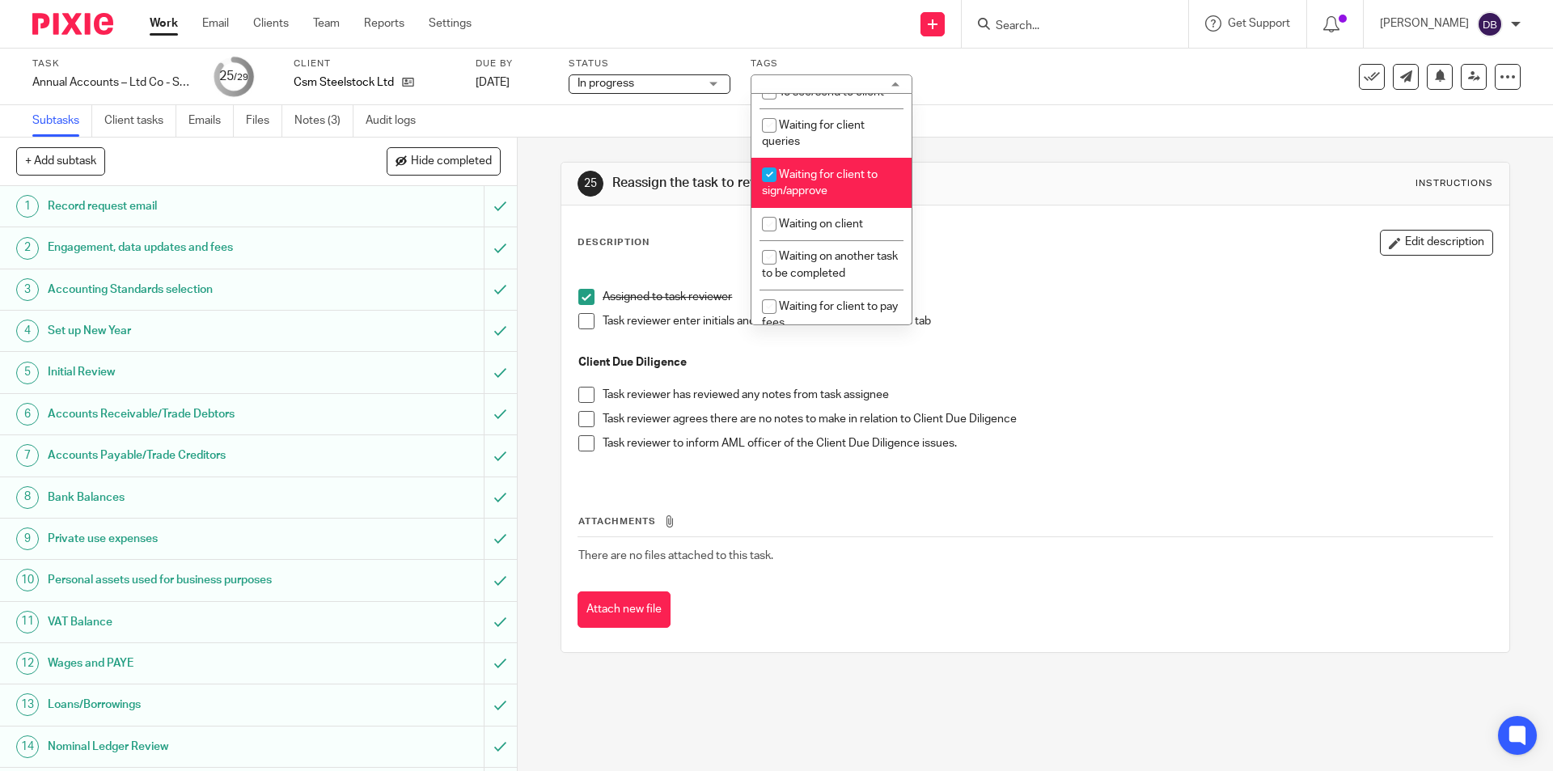
click at [815, 172] on span "Waiting for client to sign/approve" at bounding box center [820, 183] width 116 height 28
checkbox input "false"
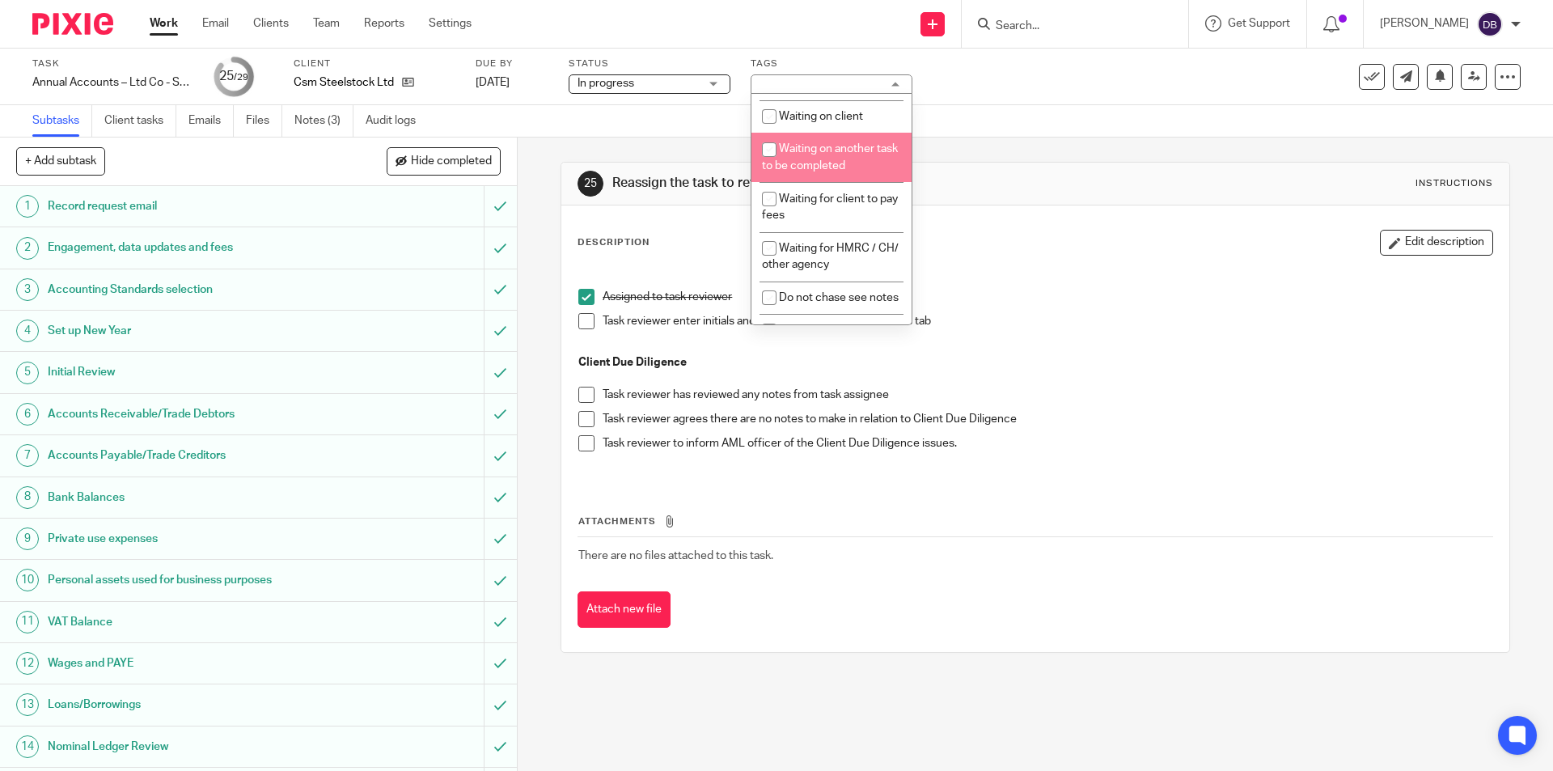
scroll to position [431, 0]
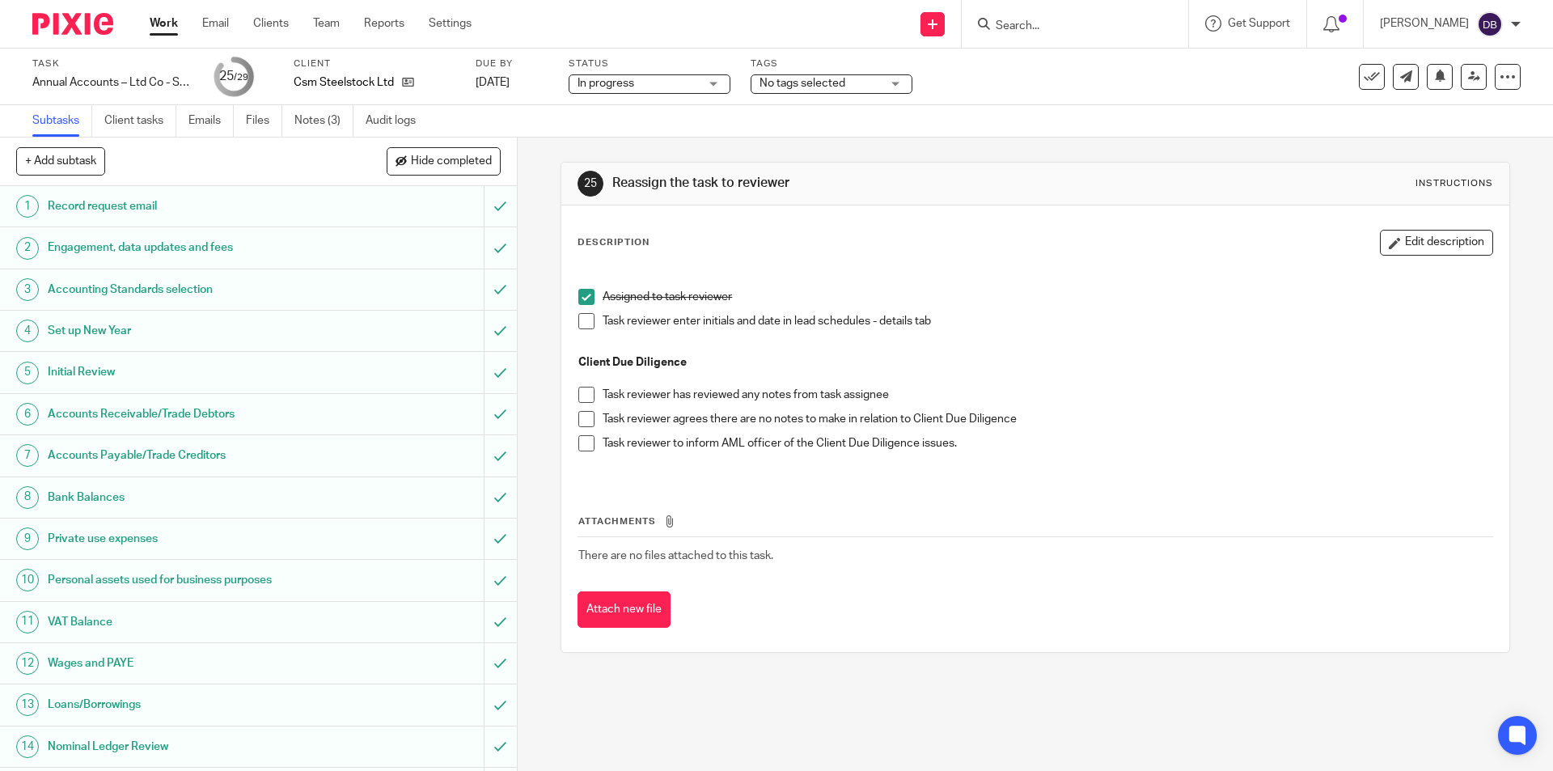
click at [540, 332] on div "25 Reassign the task to reviewer Instructions Description Edit description Assi…" at bounding box center [1035, 454] width 1035 height 633
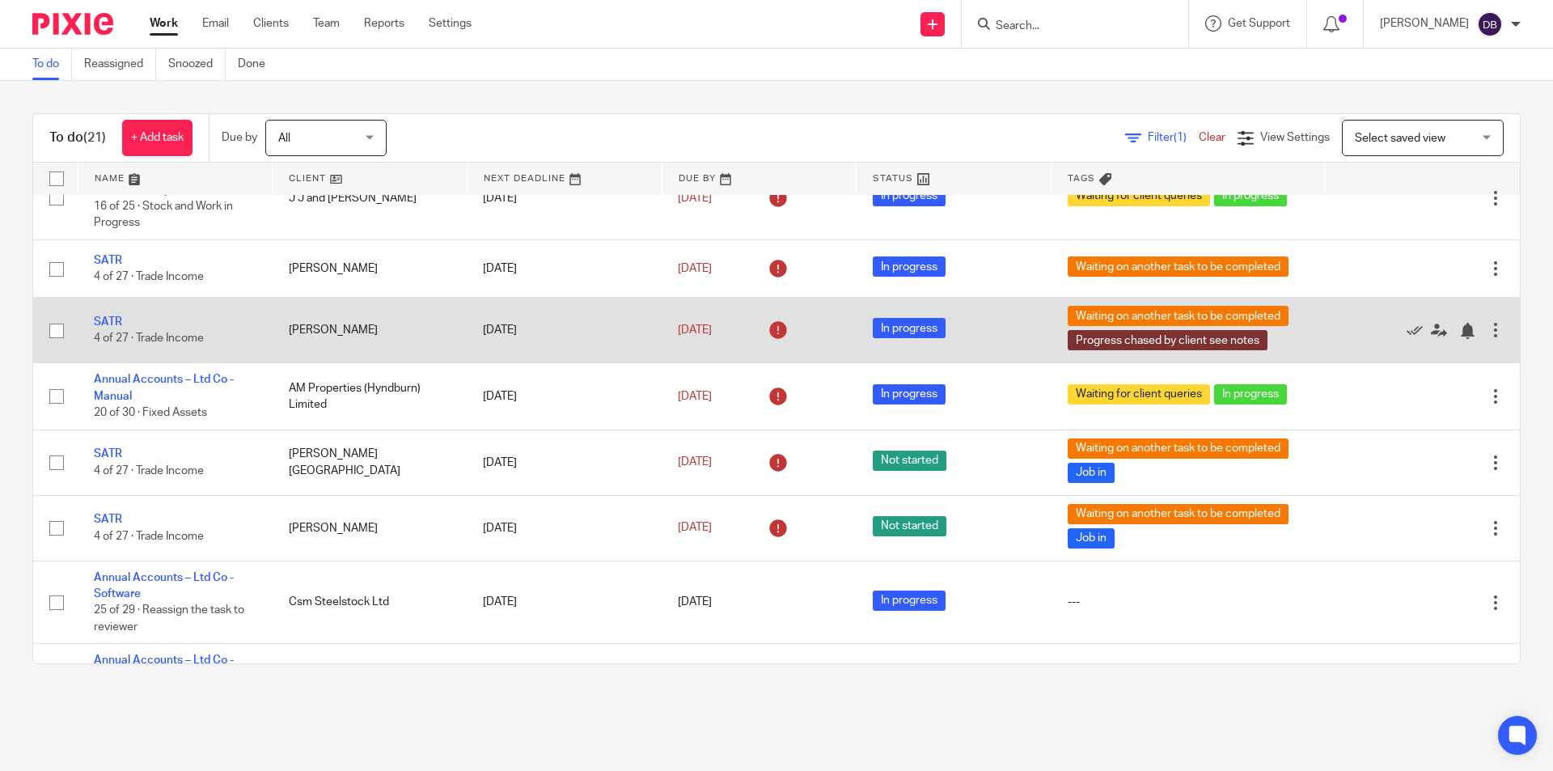
scroll to position [674, 0]
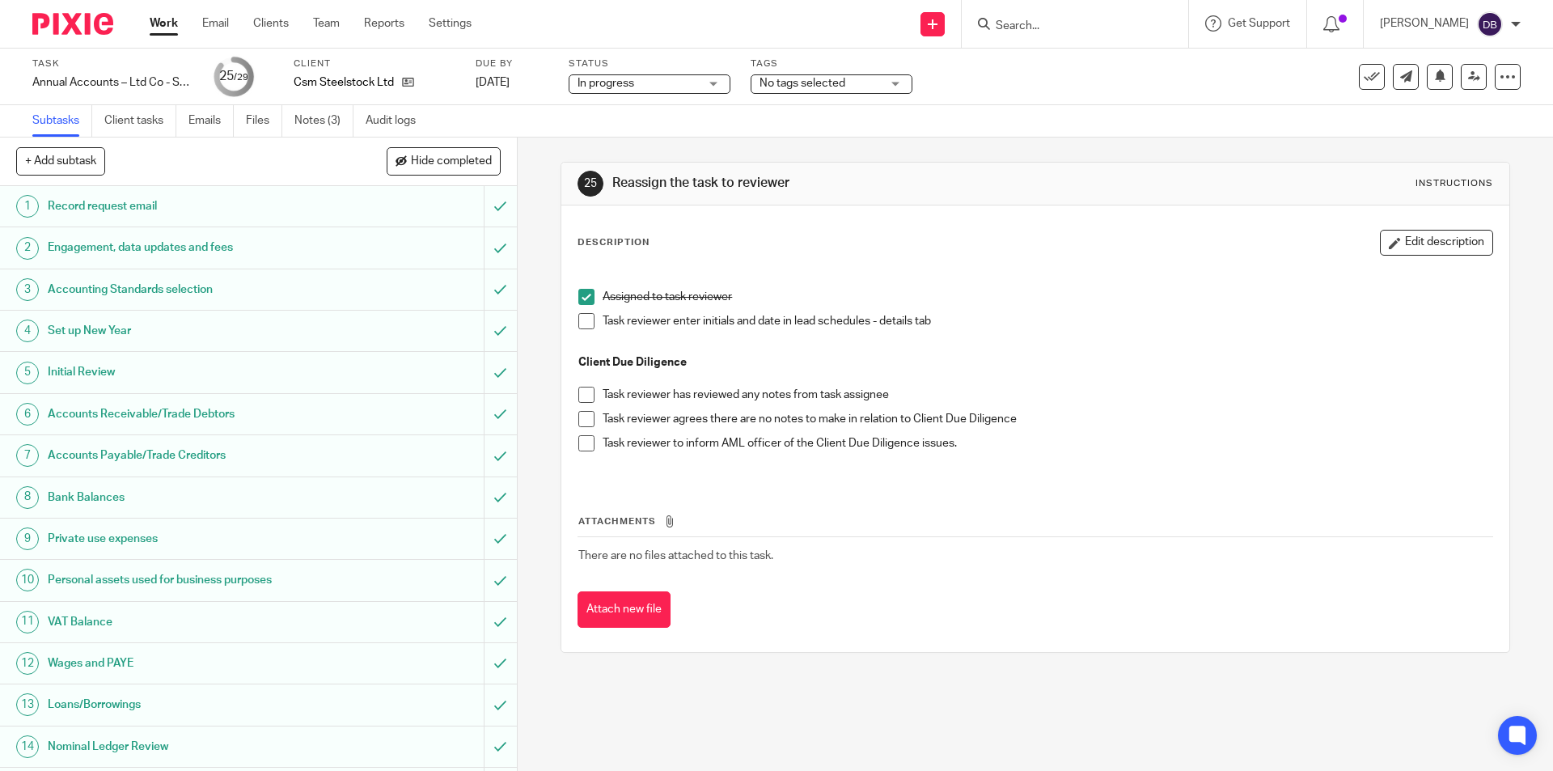
click at [830, 88] on span "No tags selected" at bounding box center [803, 83] width 86 height 11
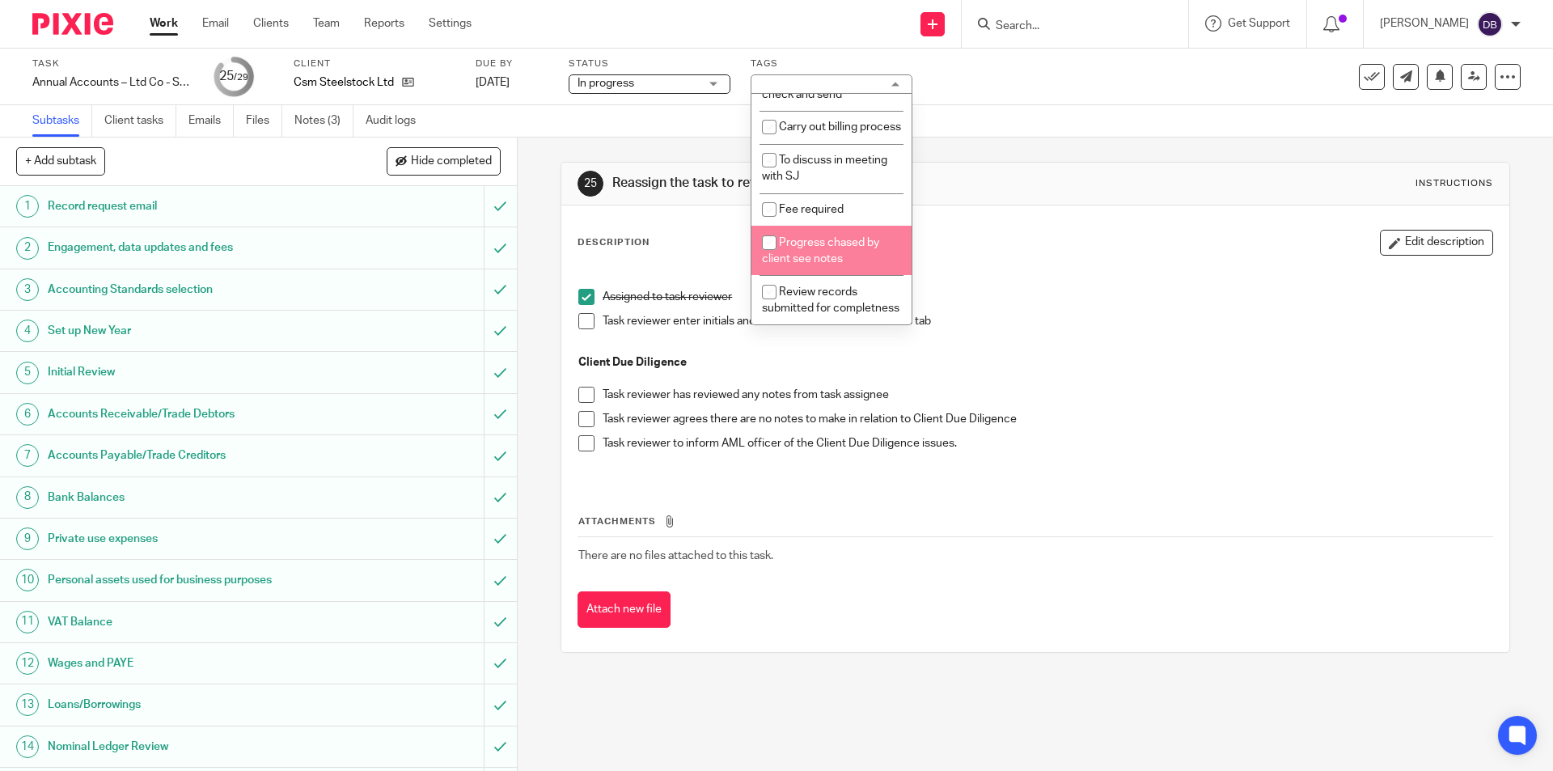
scroll to position [659, 0]
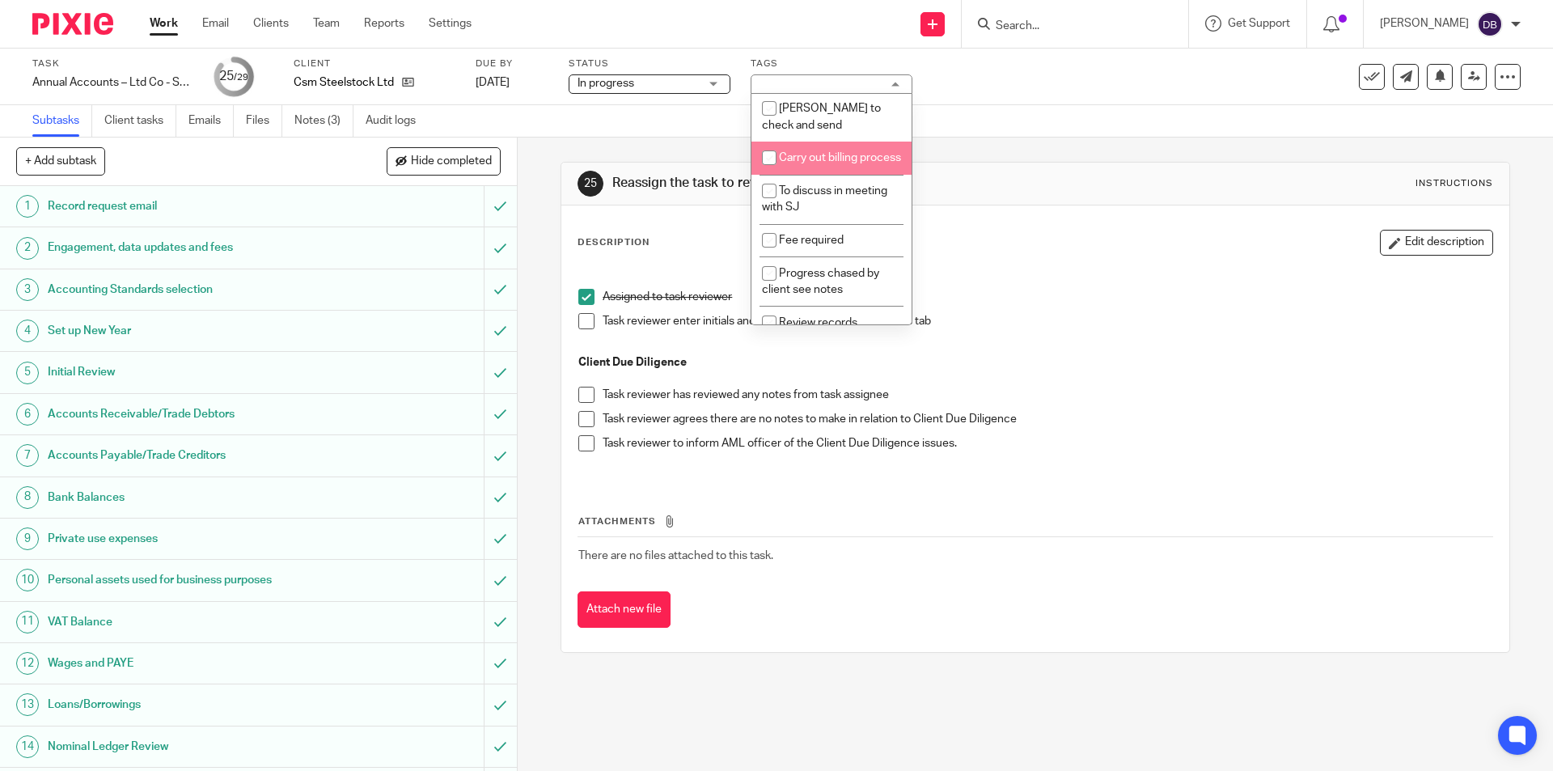
click at [793, 163] on span "Carry out billing process" at bounding box center [840, 157] width 122 height 11
checkbox input "true"
click at [535, 257] on div "25 Reassign the task to reviewer Instructions Description Edit description Assi…" at bounding box center [1035, 454] width 1035 height 633
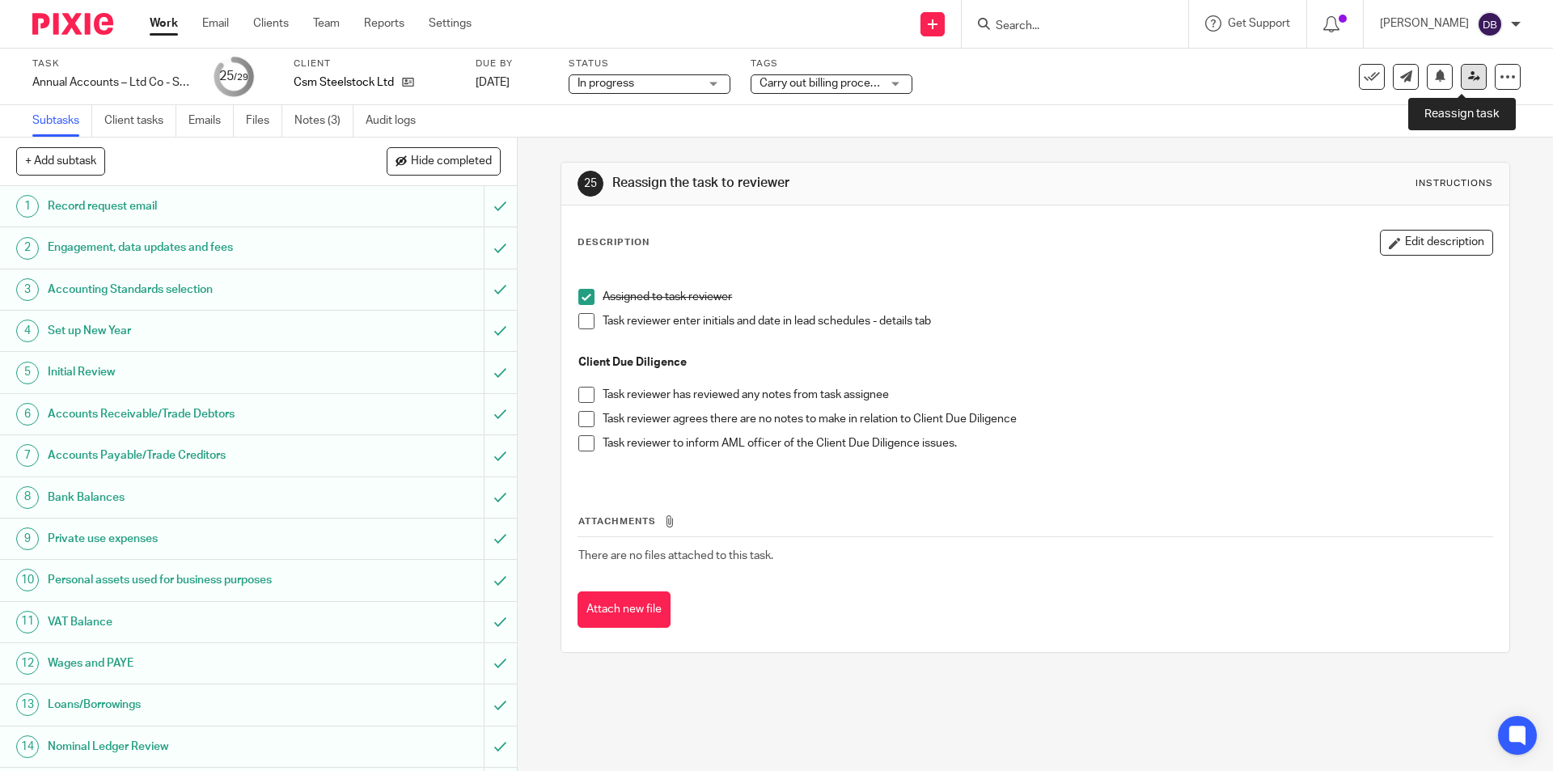
click at [1468, 74] on icon at bounding box center [1474, 76] width 12 height 12
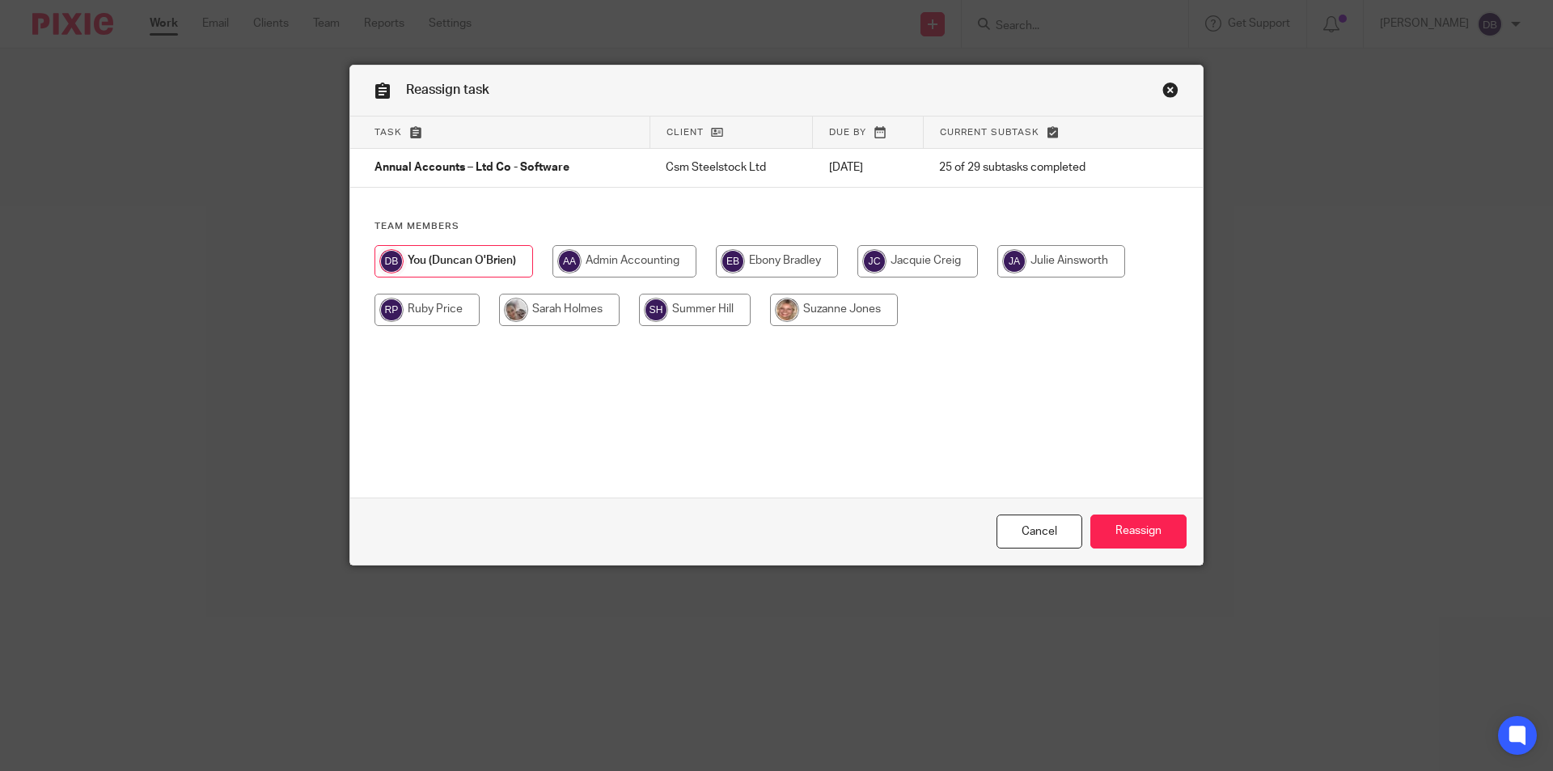
click at [569, 307] on input "radio" at bounding box center [559, 310] width 121 height 32
radio input "true"
click at [1149, 524] on input "Reassign" at bounding box center [1138, 531] width 96 height 35
